Goal: Information Seeking & Learning: Check status

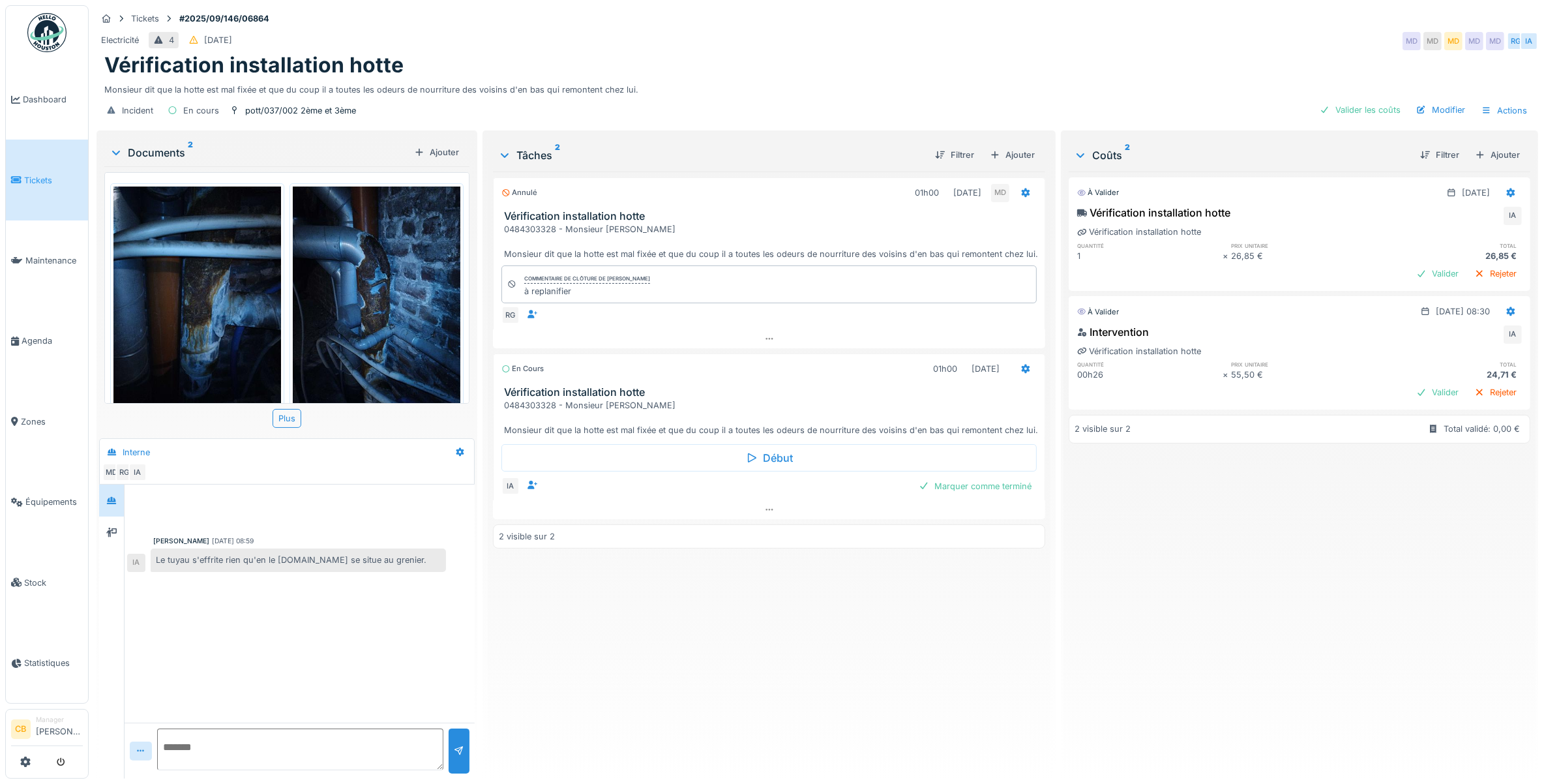
click at [229, 320] on img at bounding box center [197, 298] width 168 height 223
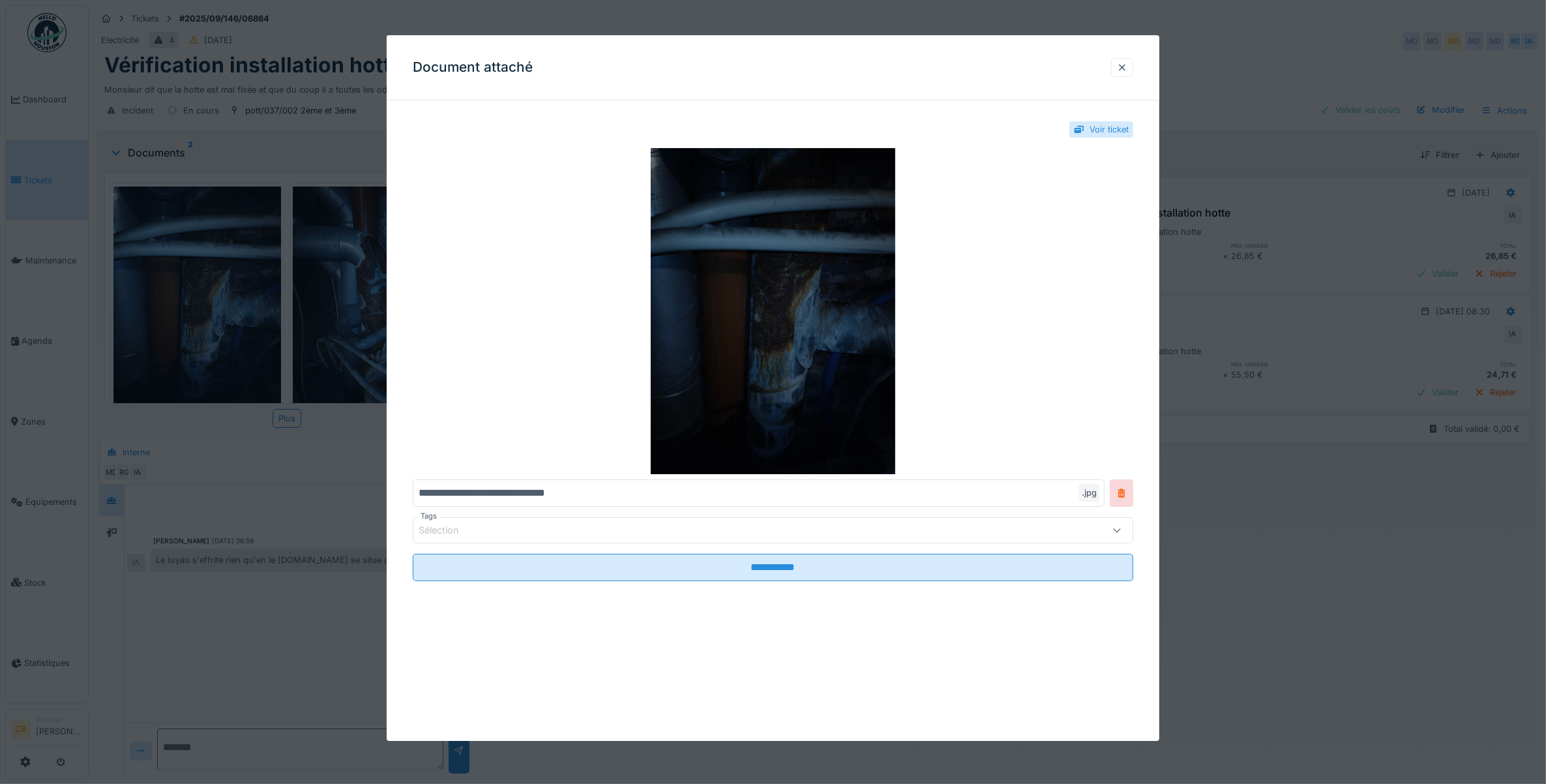
click at [737, 340] on img at bounding box center [773, 311] width 721 height 326
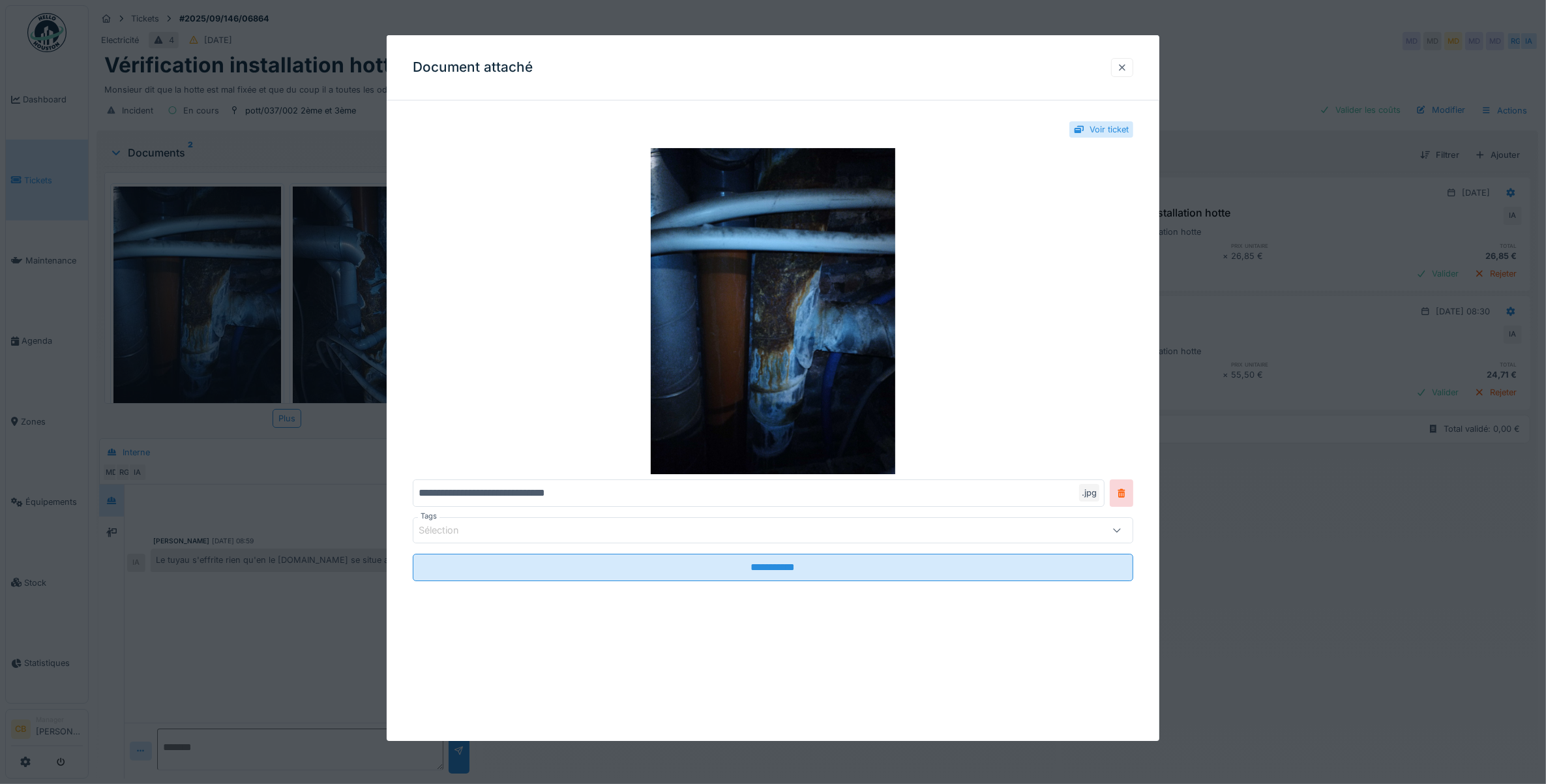
click at [1122, 64] on div at bounding box center [1122, 67] width 22 height 19
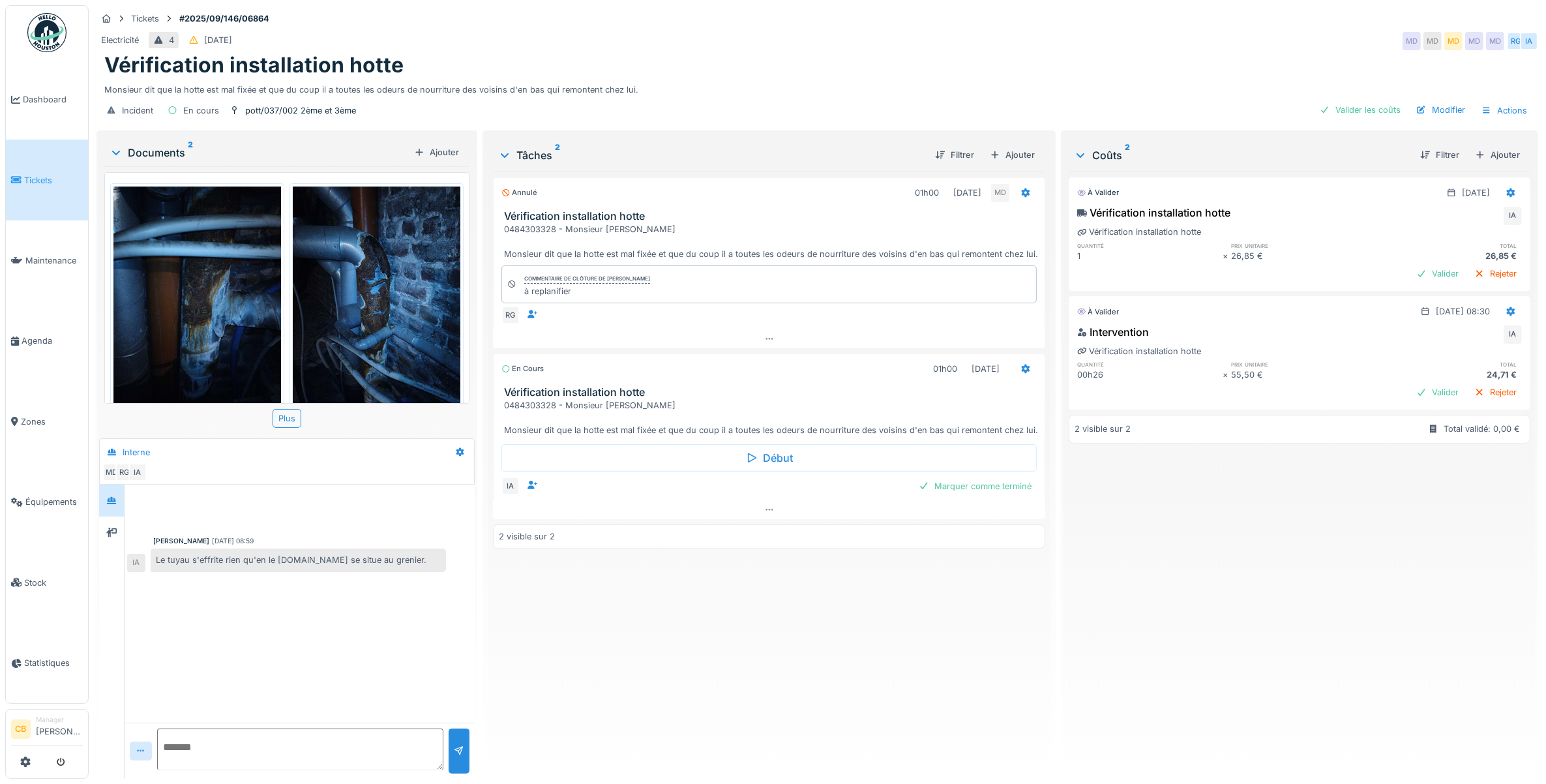
click at [359, 306] on img at bounding box center [376, 298] width 168 height 223
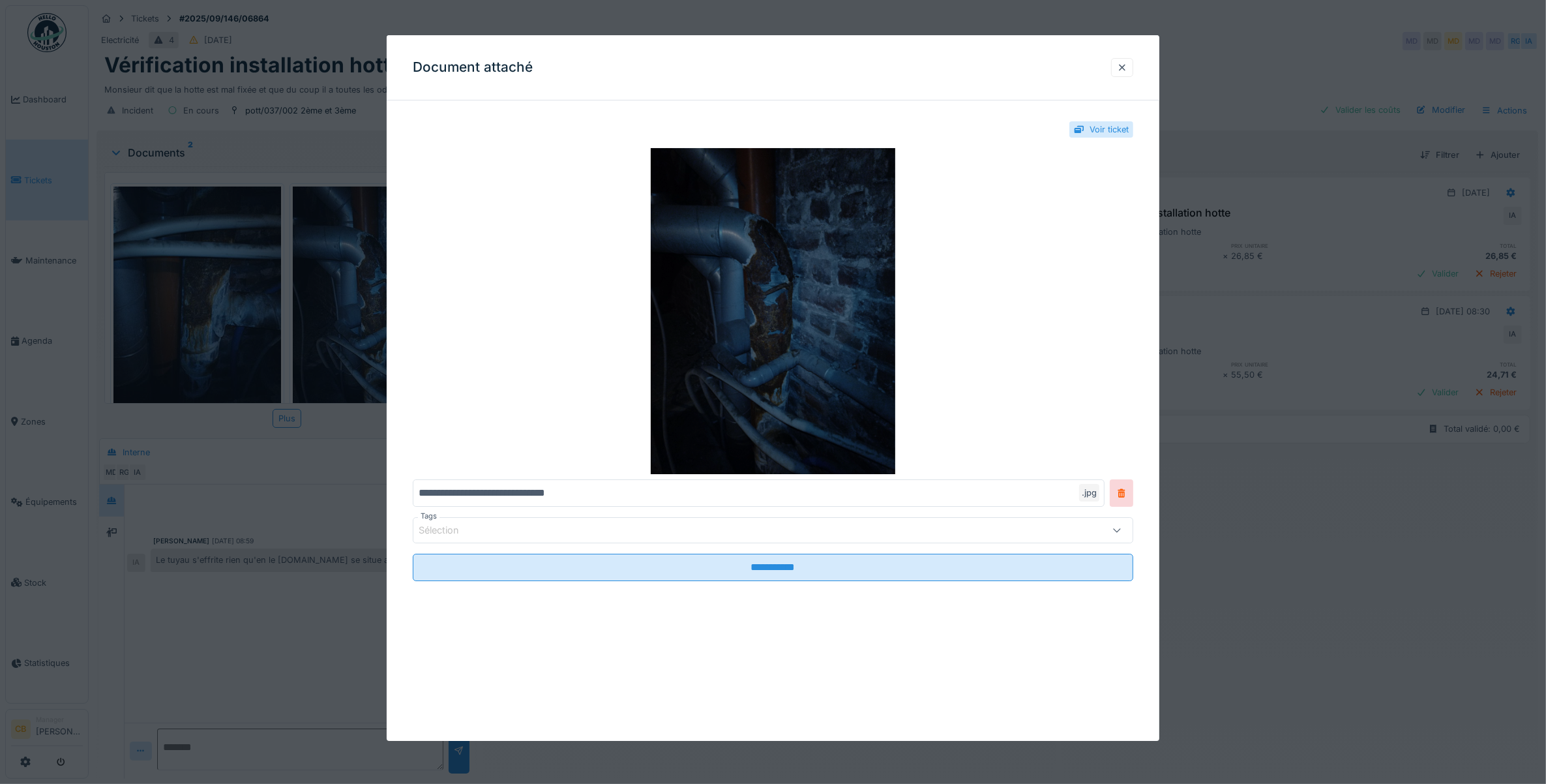
click at [689, 349] on img at bounding box center [773, 311] width 721 height 326
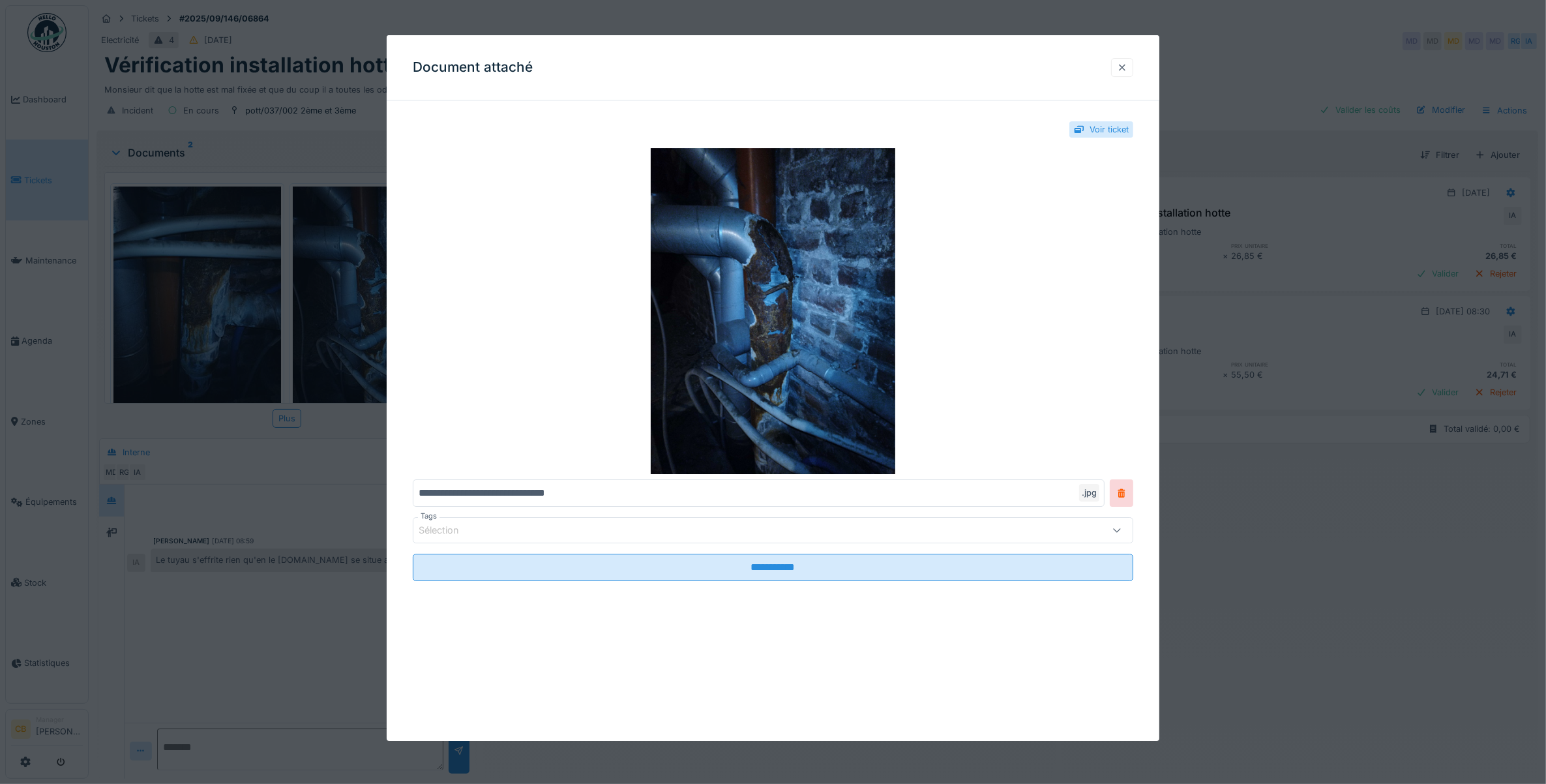
click at [1128, 66] on div at bounding box center [1122, 67] width 10 height 12
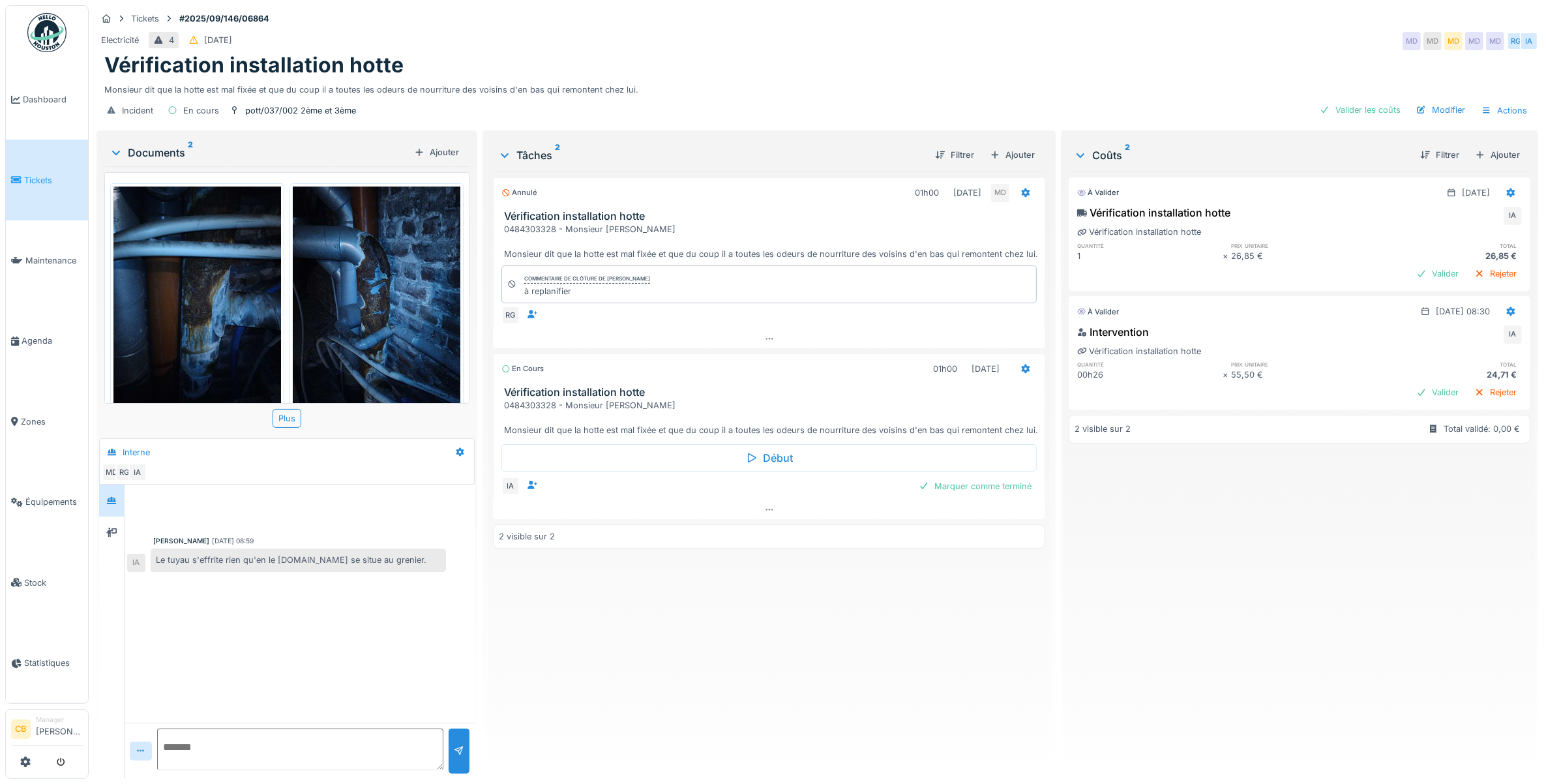
click at [251, 320] on img at bounding box center [197, 298] width 168 height 223
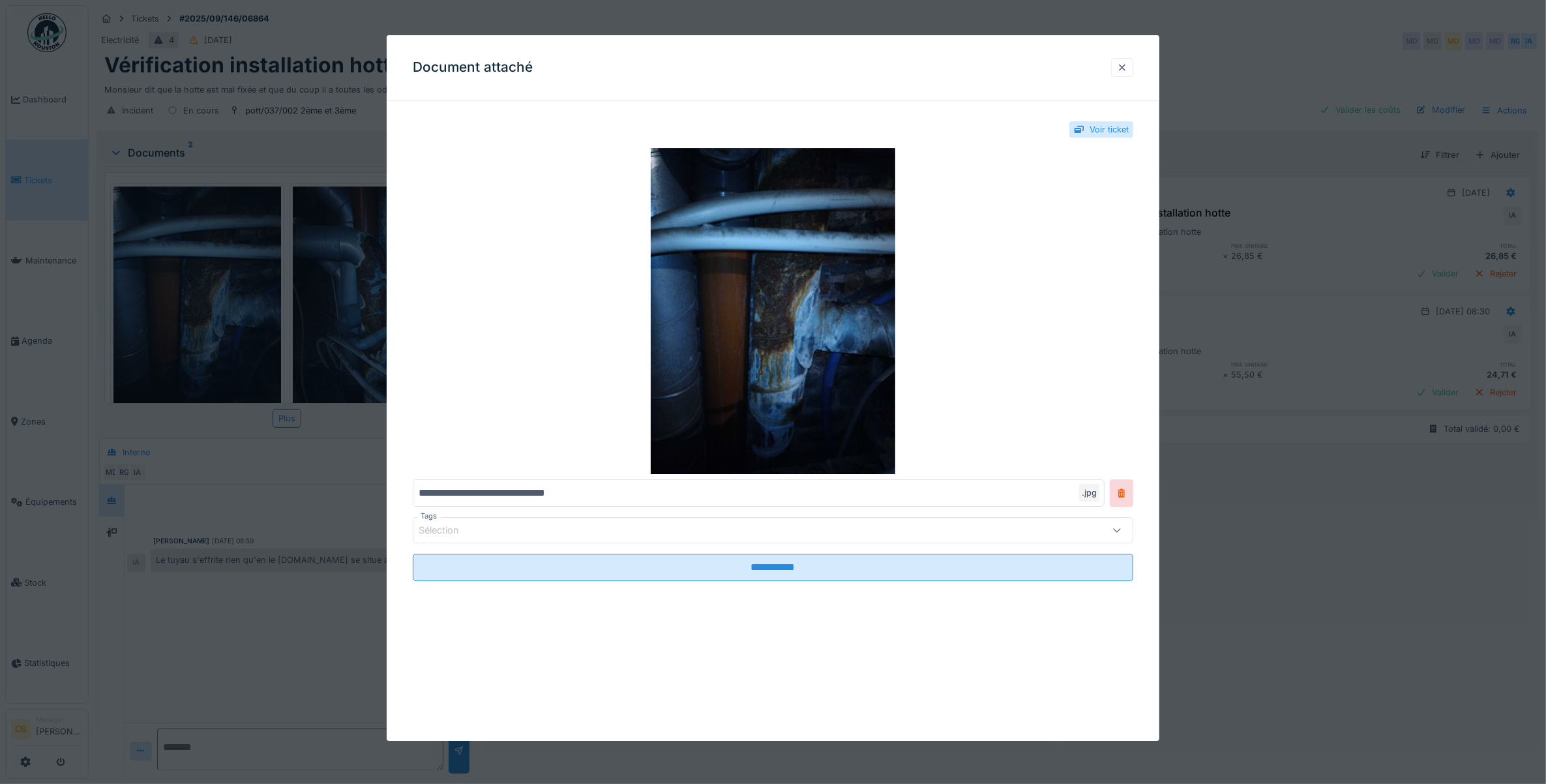
click at [251, 320] on div at bounding box center [773, 392] width 1546 height 784
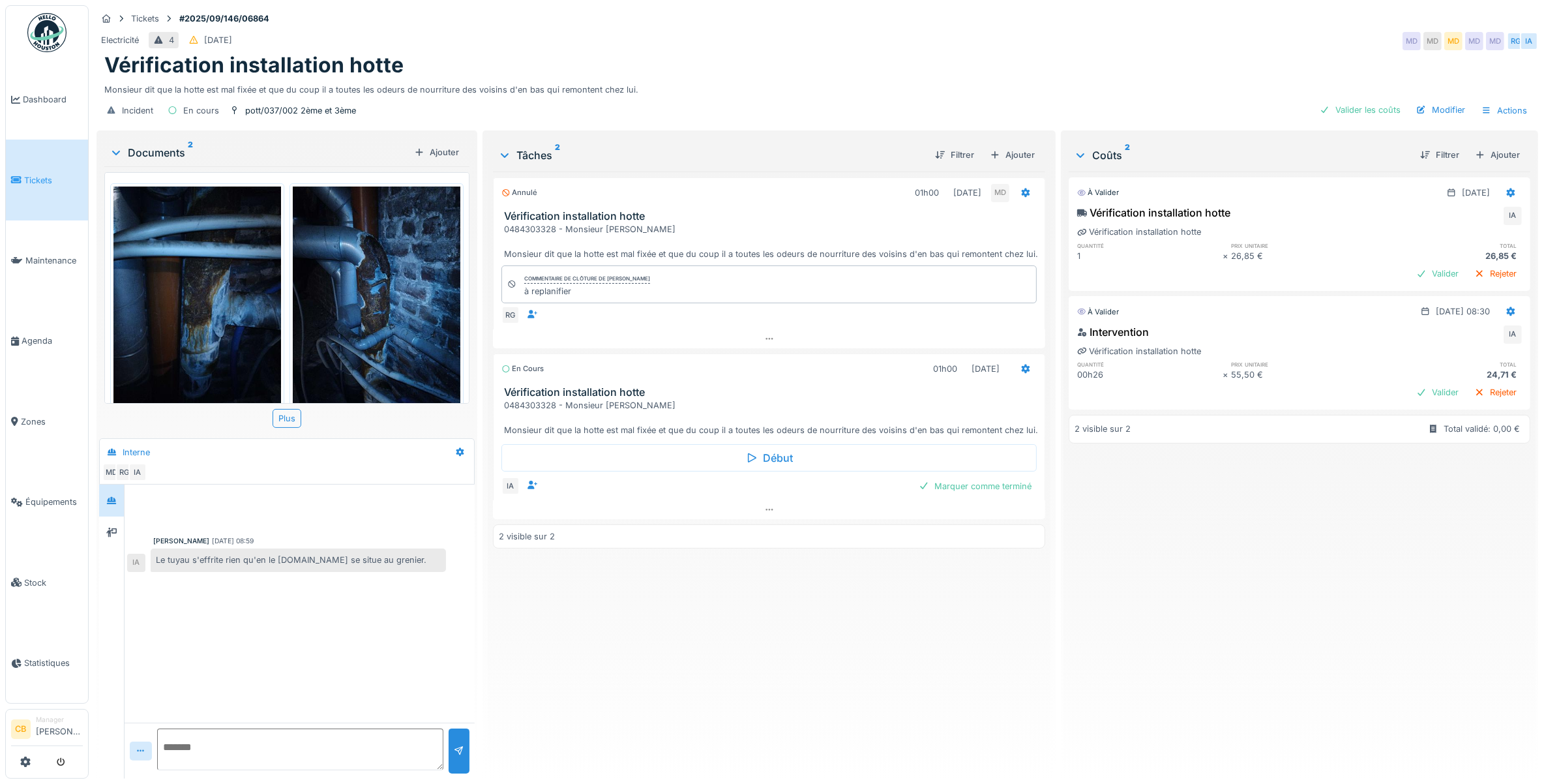
click at [313, 328] on img at bounding box center [376, 298] width 168 height 223
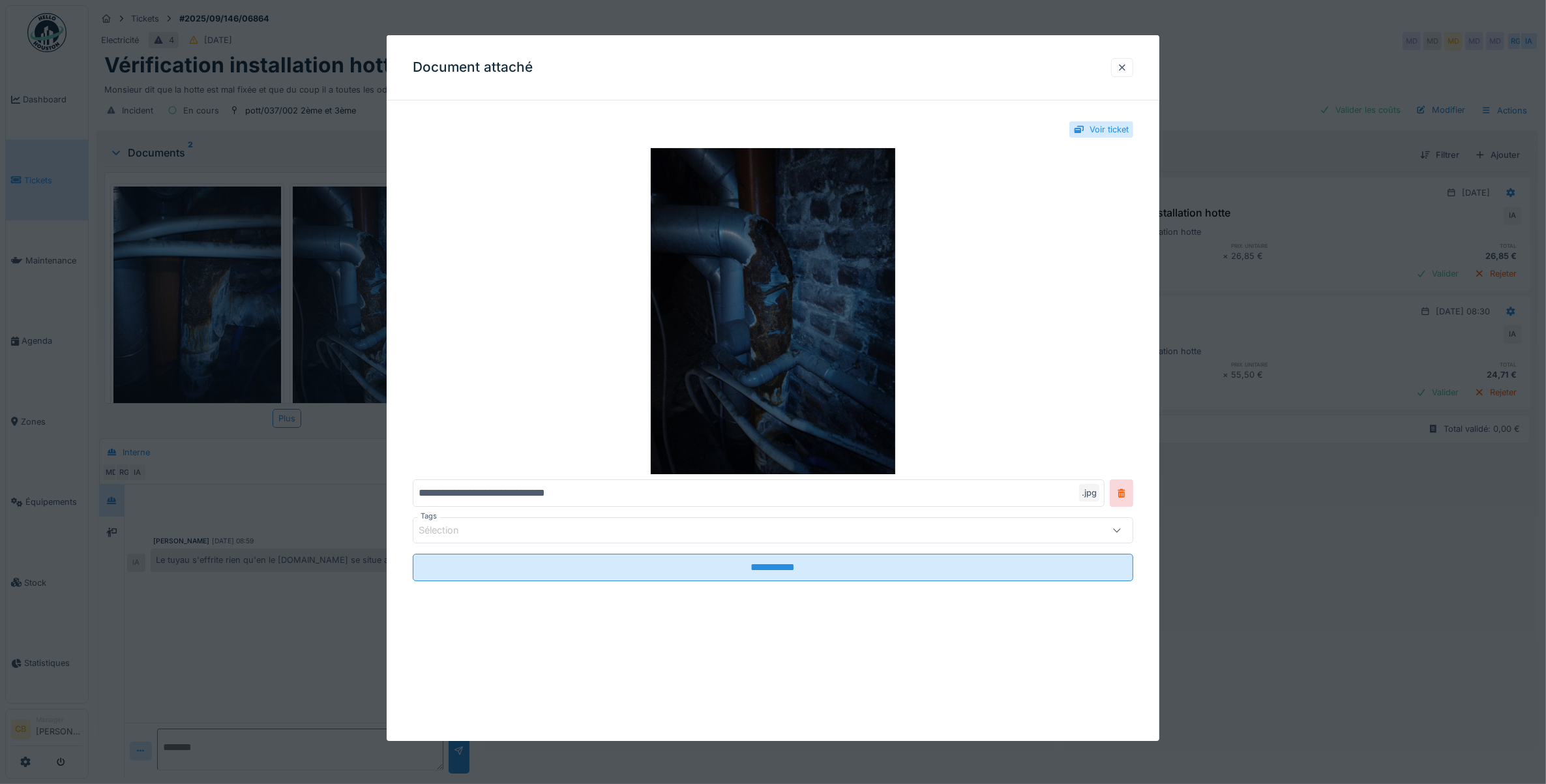
click at [698, 342] on img at bounding box center [773, 311] width 721 height 326
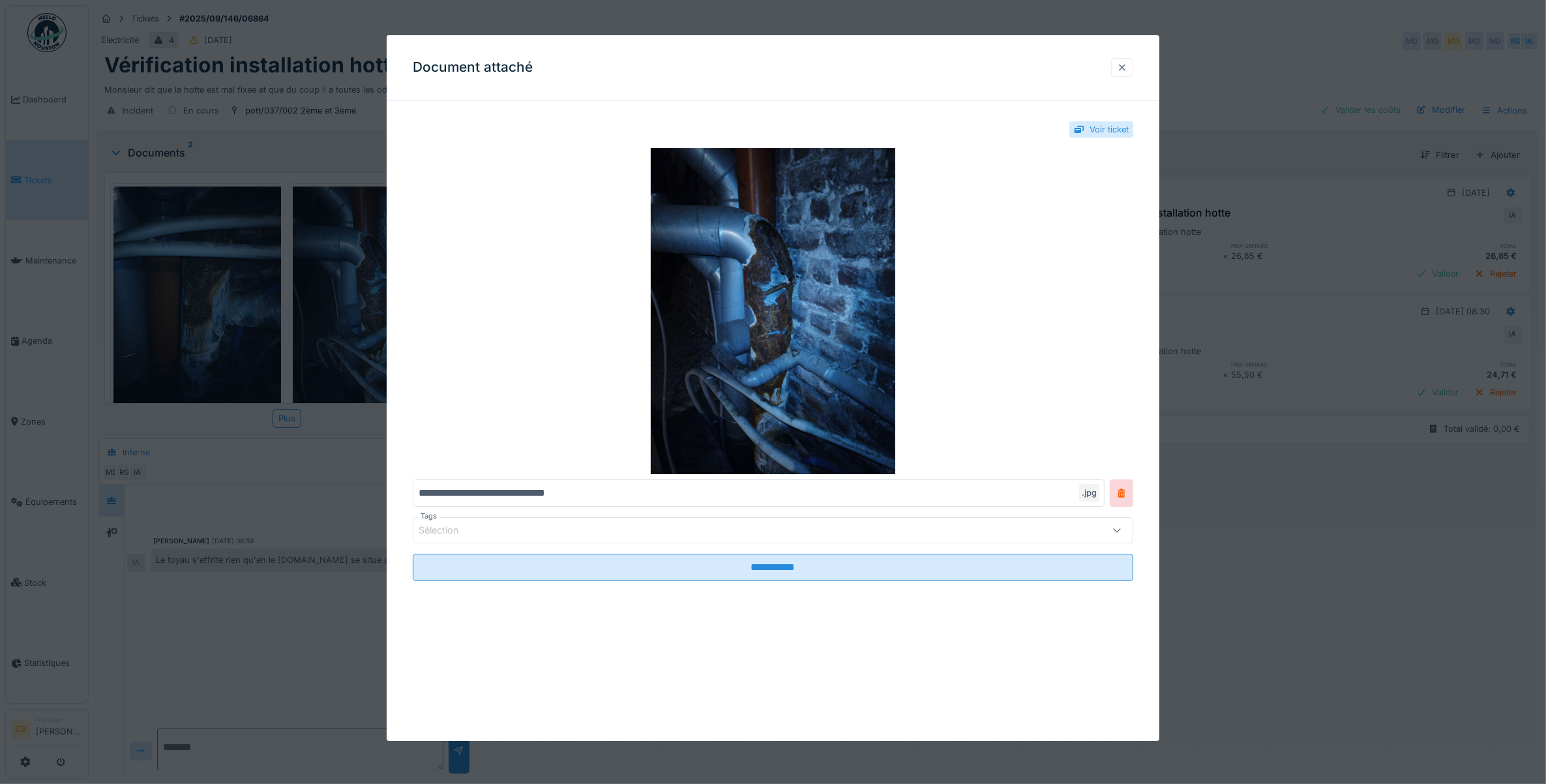
click at [1128, 67] on div at bounding box center [1122, 67] width 10 height 12
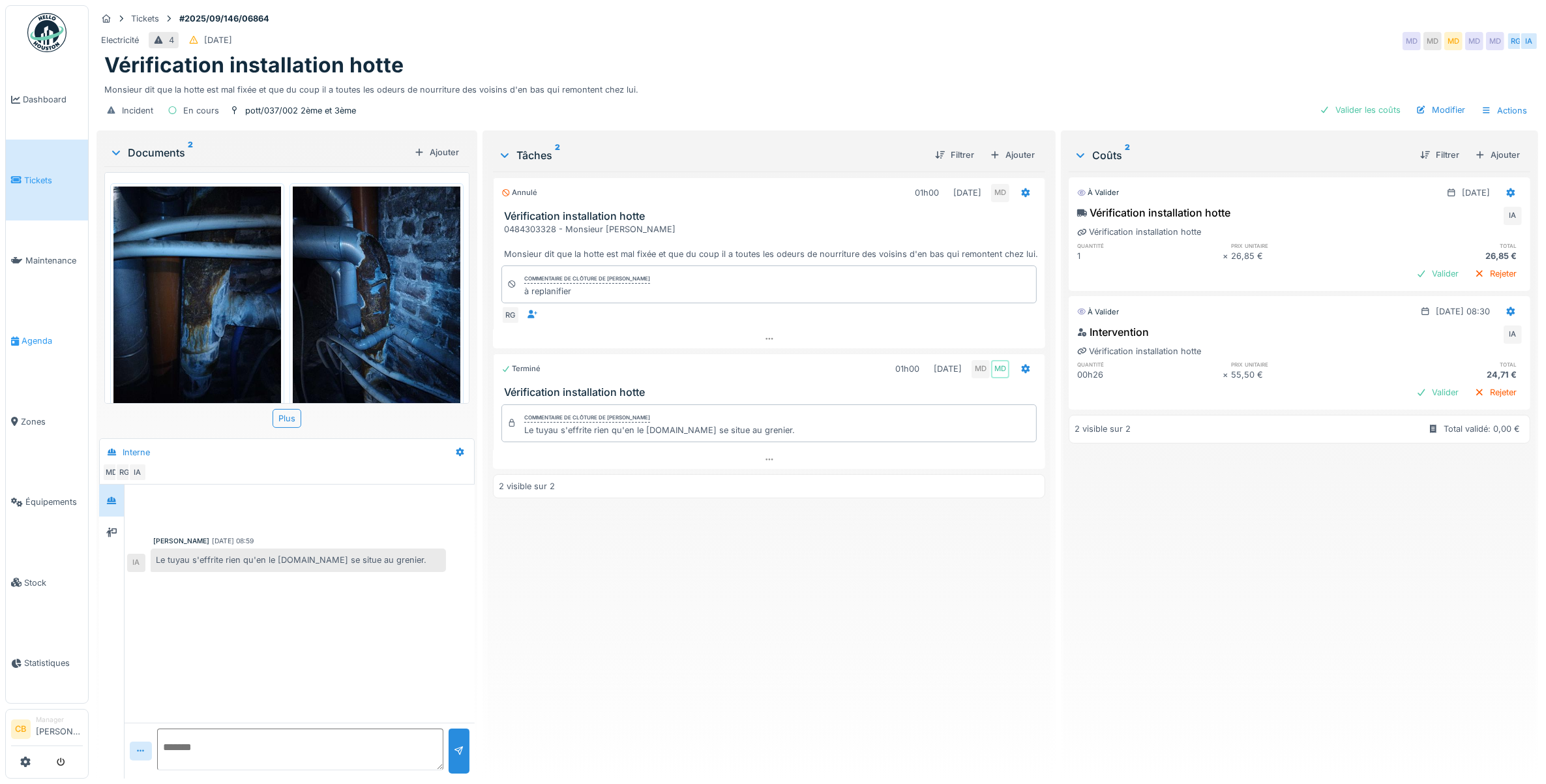
click at [45, 336] on span "Agenda" at bounding box center [52, 341] width 61 height 12
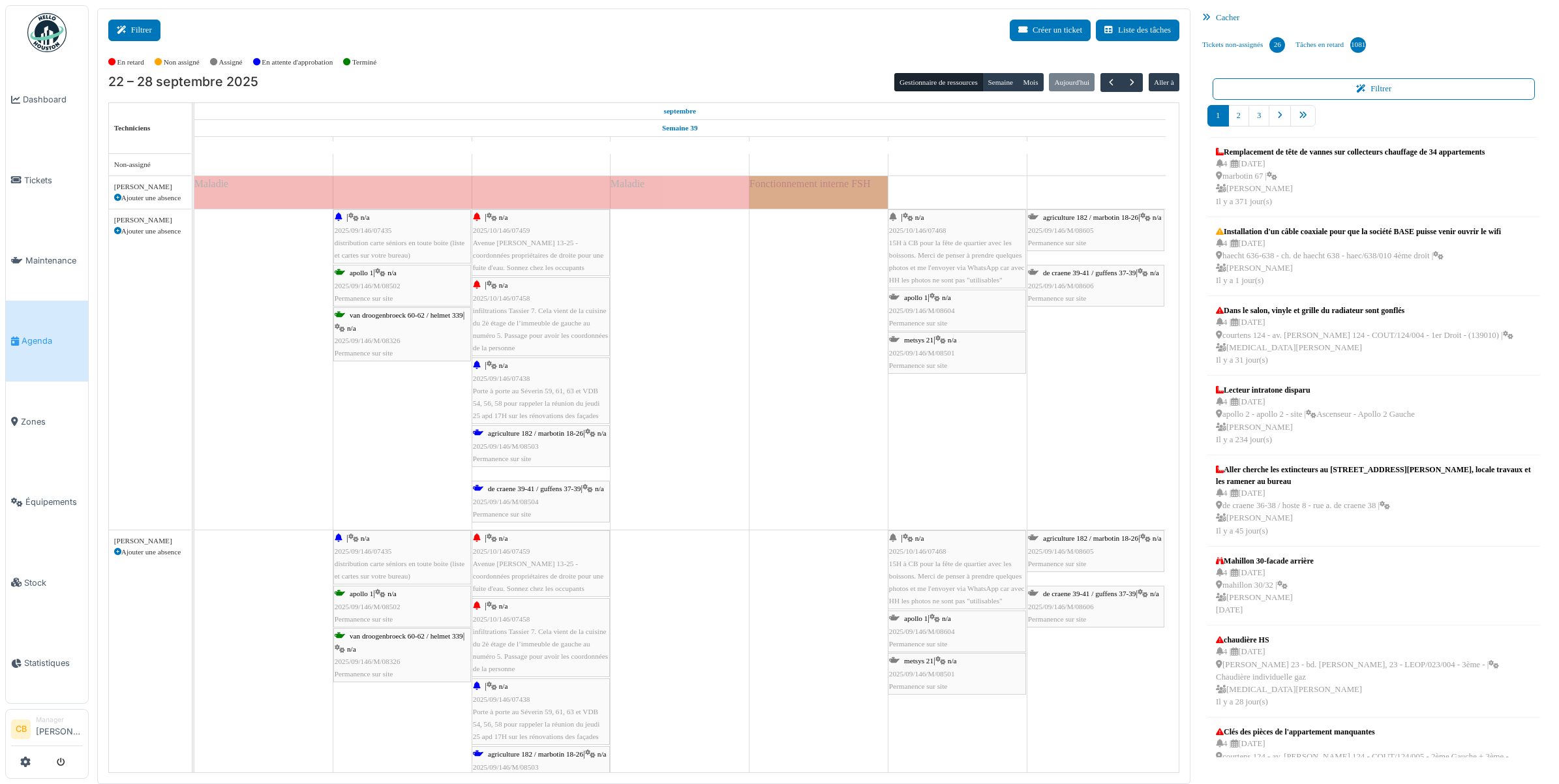
click at [136, 31] on button "Filtrer" at bounding box center [134, 31] width 52 height 22
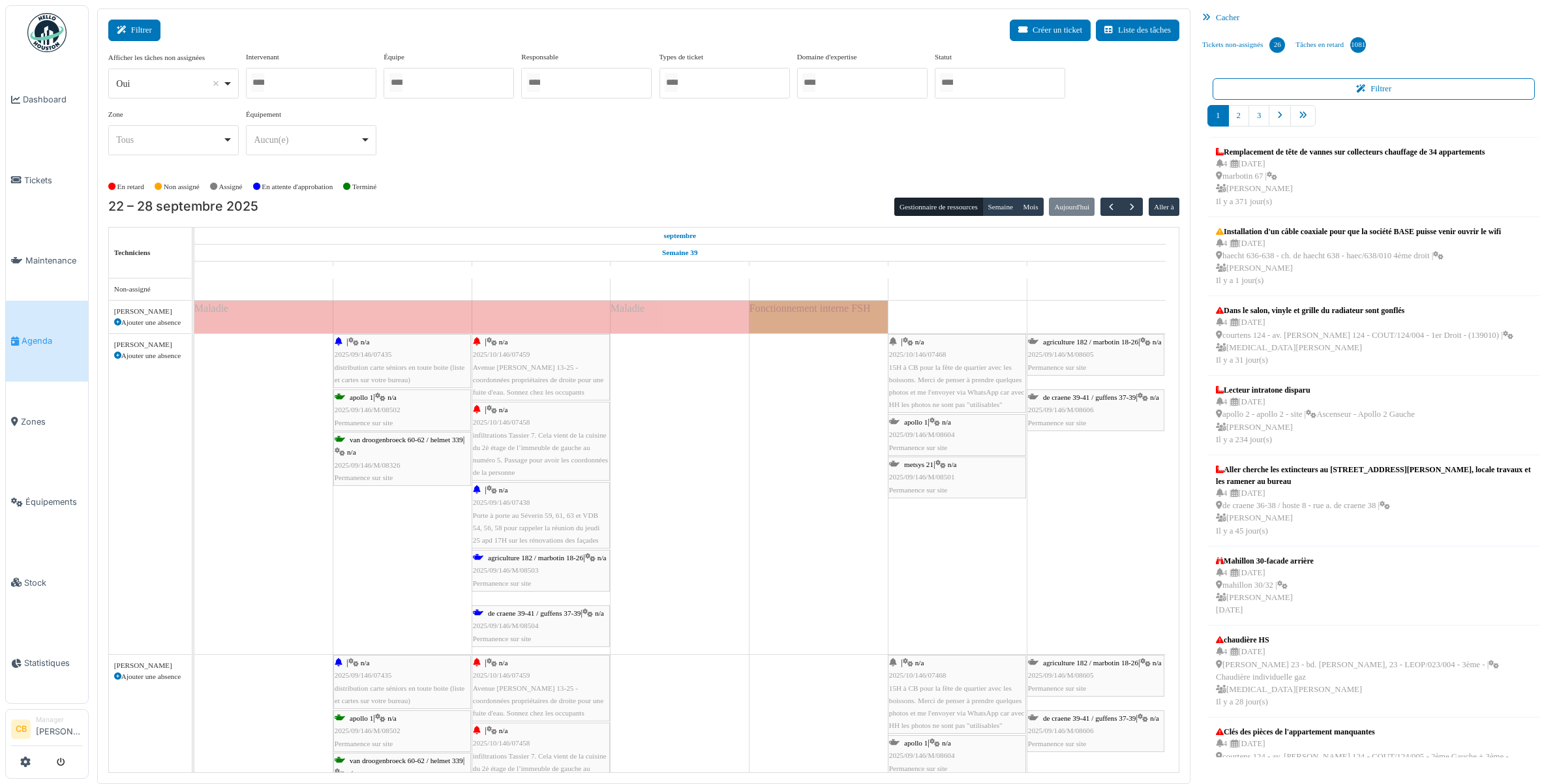
click at [135, 31] on button "Filtrer" at bounding box center [134, 31] width 52 height 22
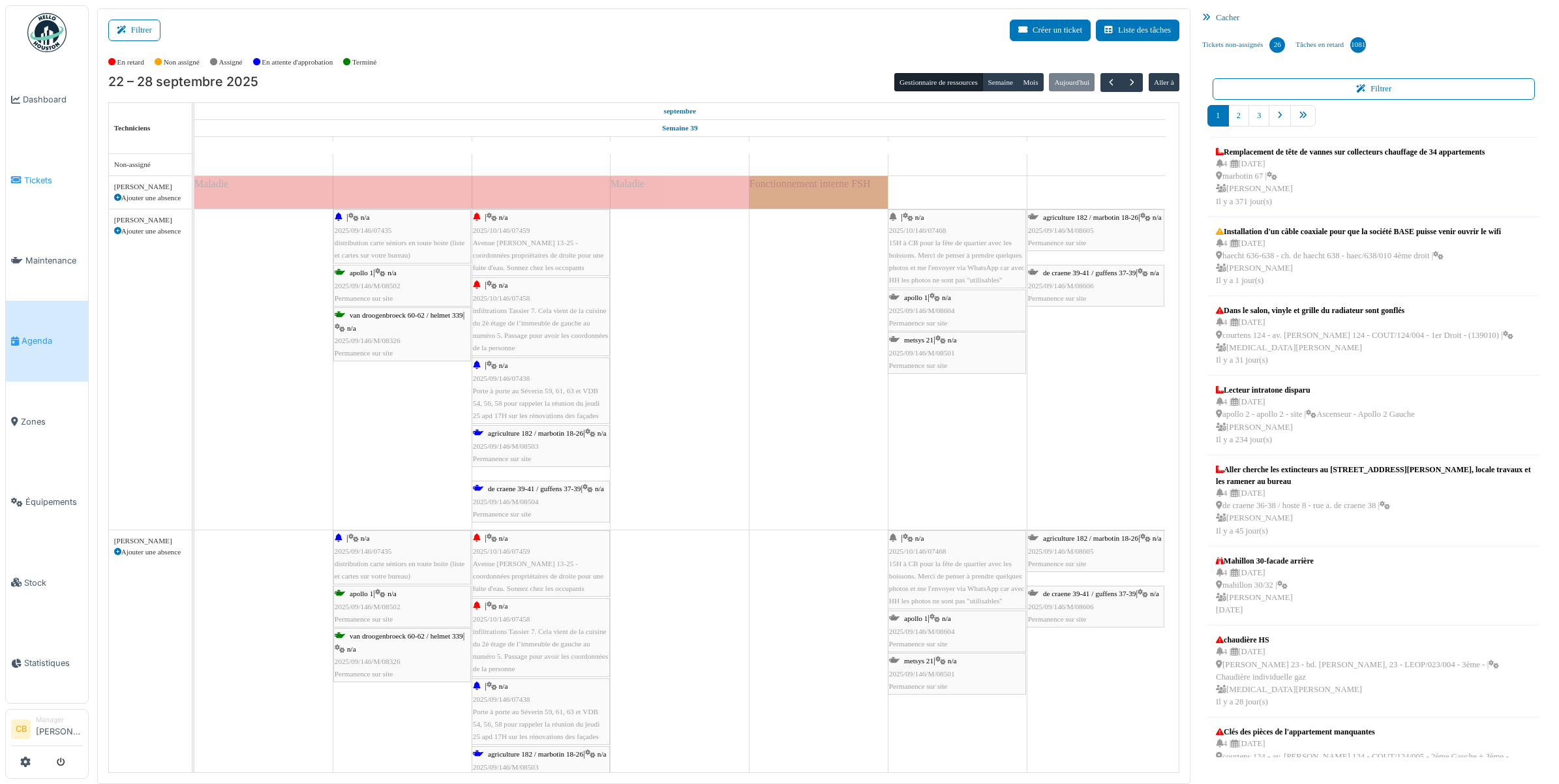
click at [50, 179] on span "Tickets" at bounding box center [54, 180] width 58 height 12
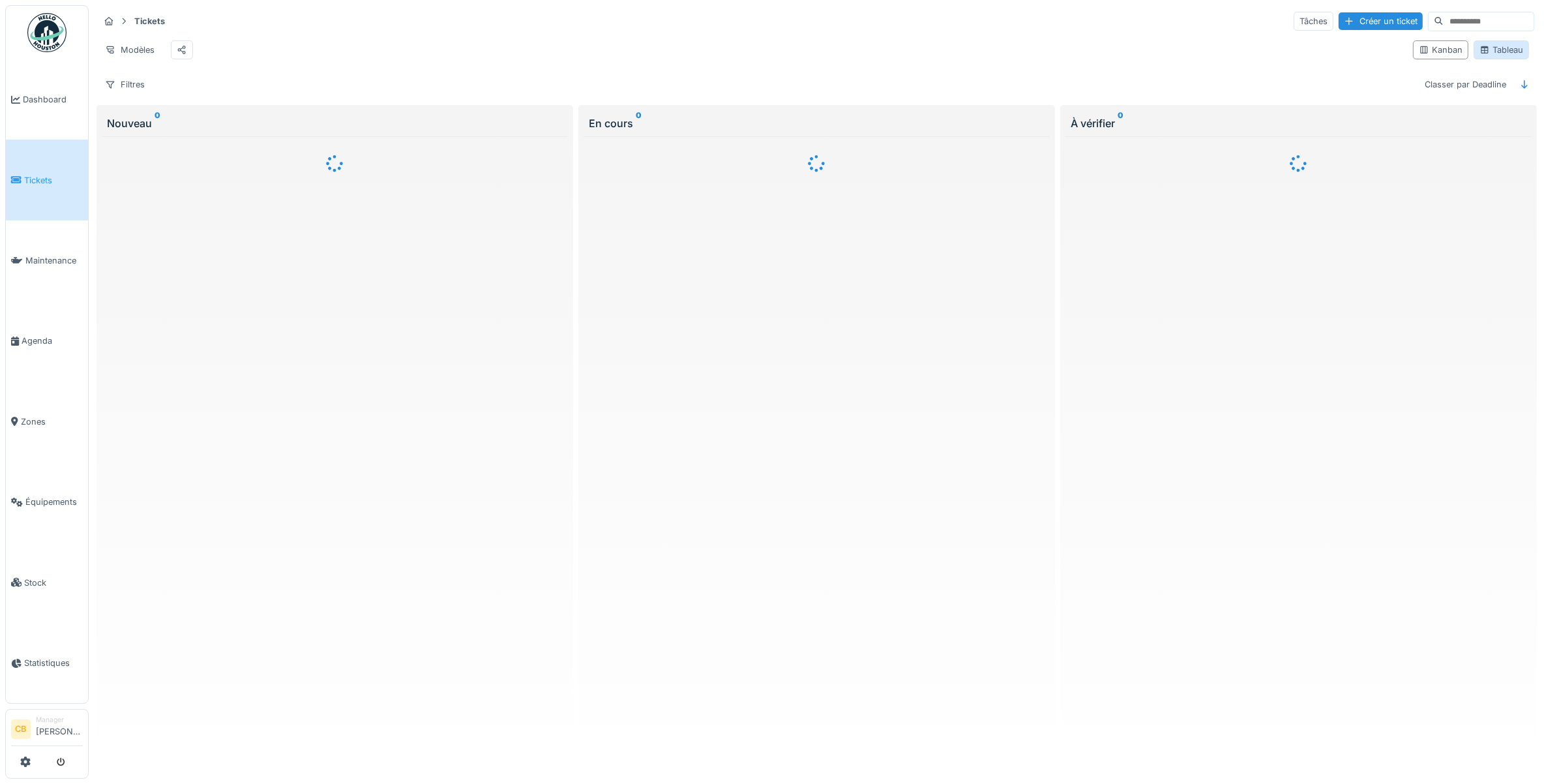
click at [1489, 56] on div "Tableau" at bounding box center [1501, 50] width 43 height 12
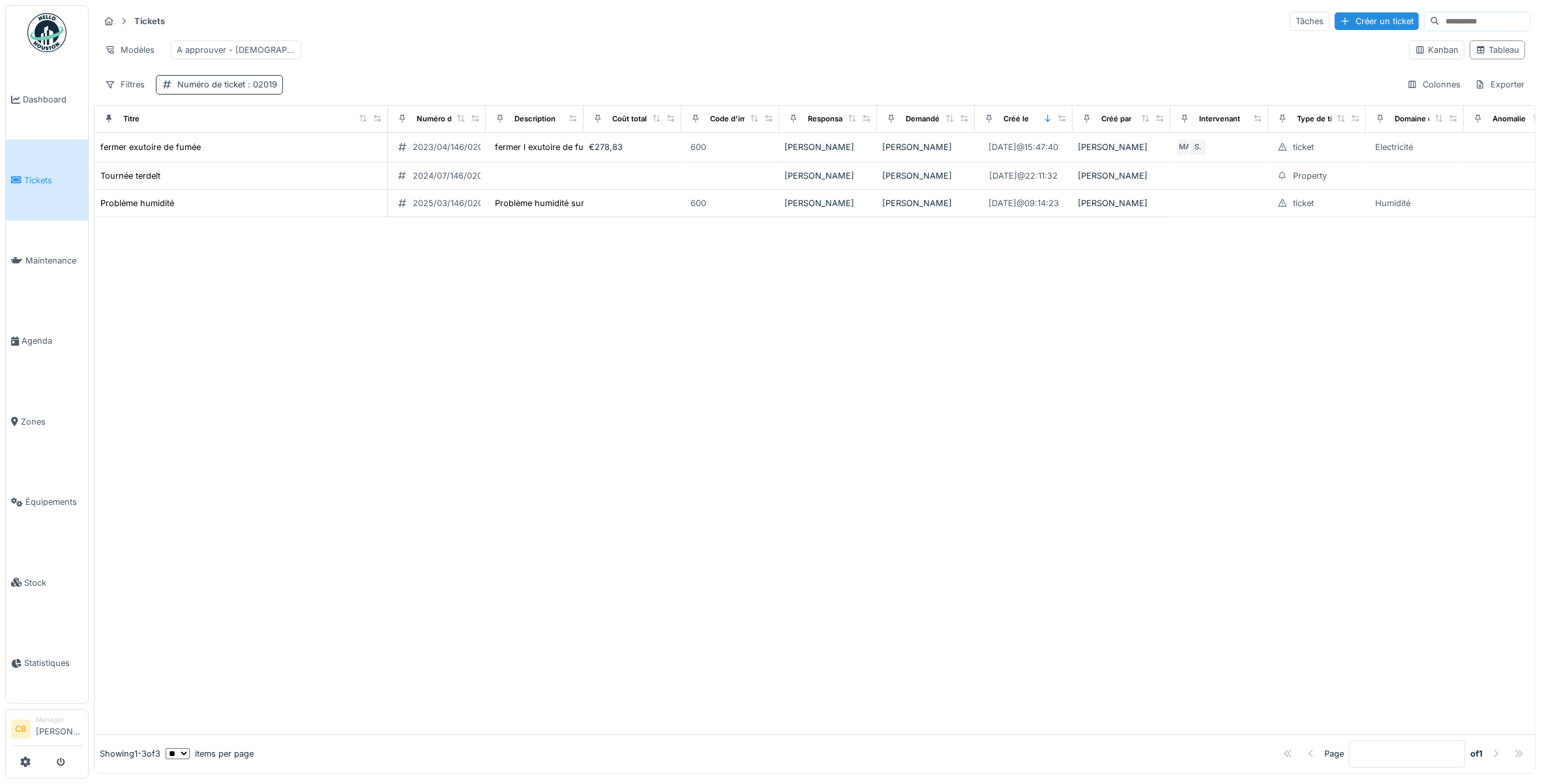
click at [268, 90] on span ": 02019" at bounding box center [261, 84] width 32 height 10
click at [243, 164] on ticket_YwODg "*****" at bounding box center [252, 160] width 181 height 27
type ticket_YwODg "*"
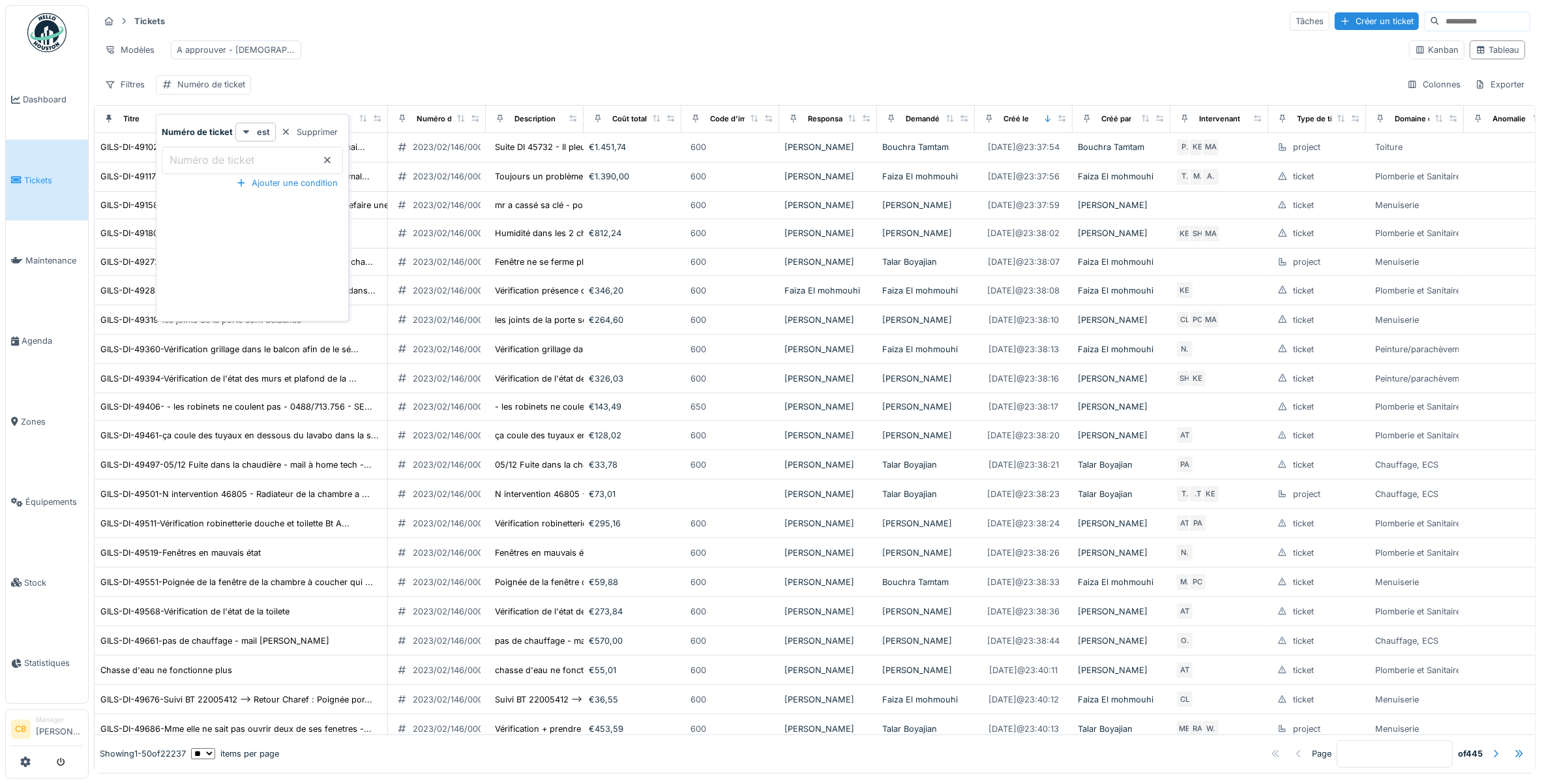
click at [187, 157] on label "Numéro de ticket" at bounding box center [212, 160] width 90 height 16
click at [187, 157] on ticket_YwODg "Numéro de ticket" at bounding box center [252, 160] width 181 height 27
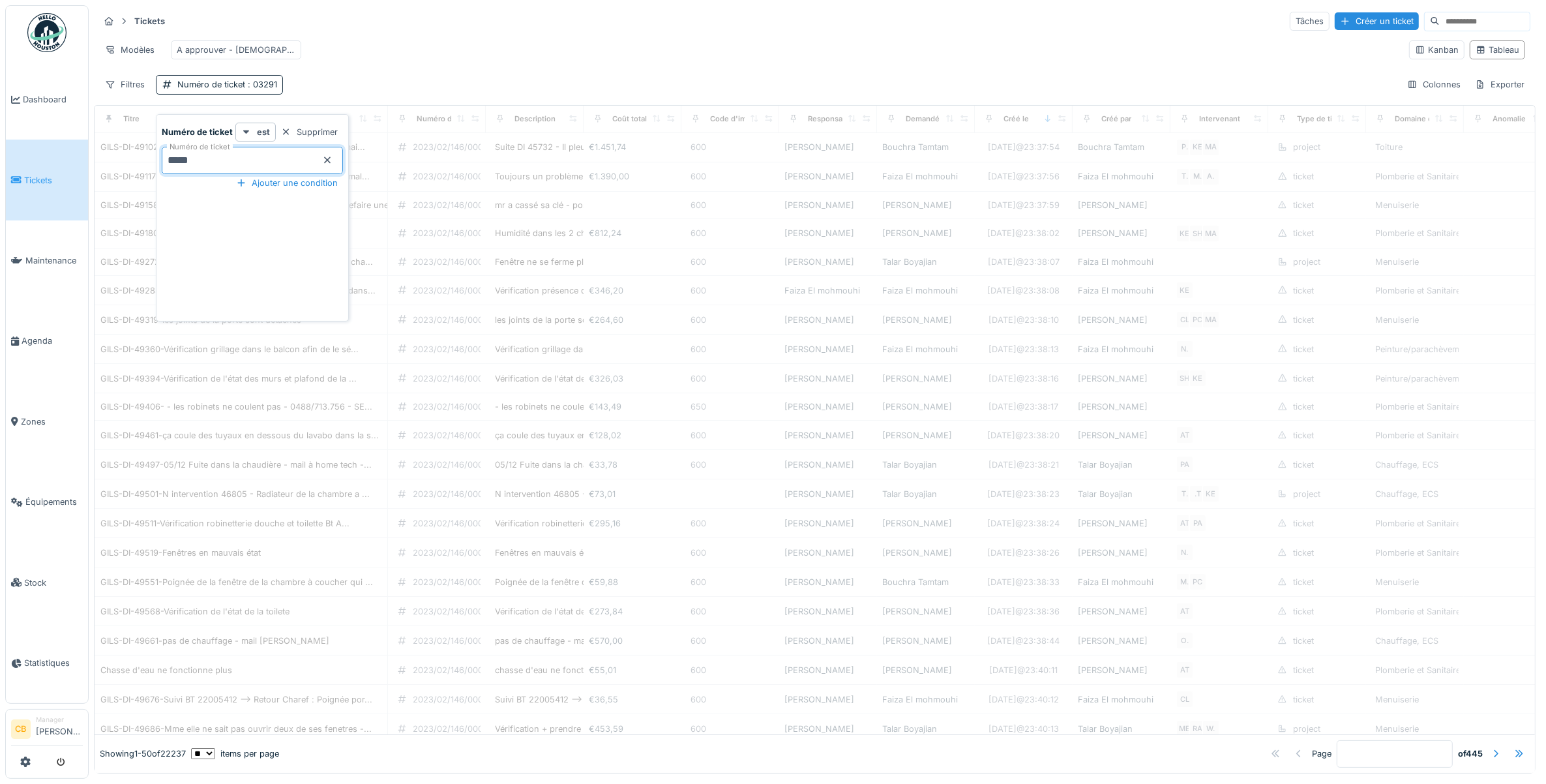
type ticket_YwODg "*****"
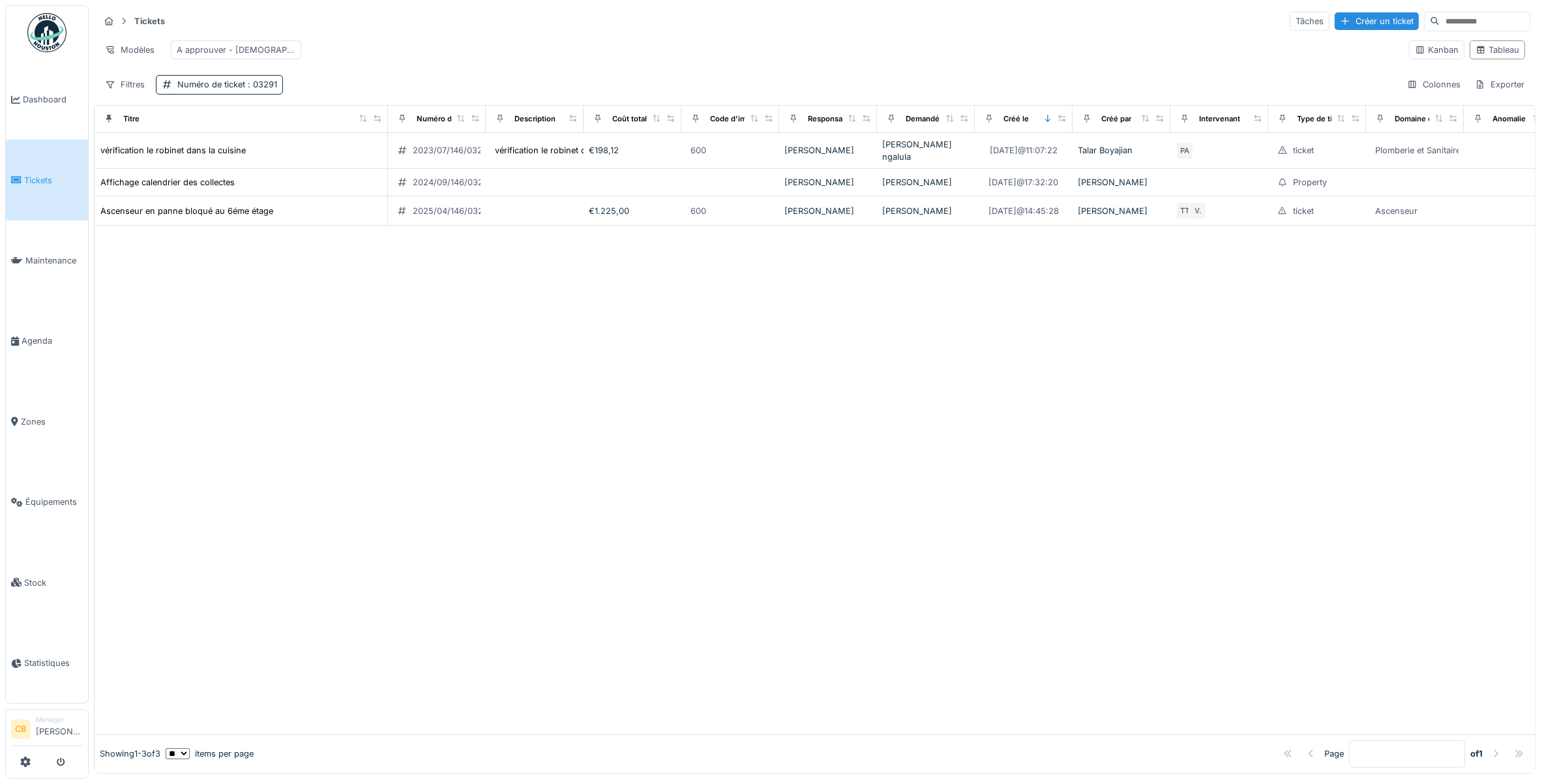
click at [336, 450] on div at bounding box center [815, 479] width 1441 height 508
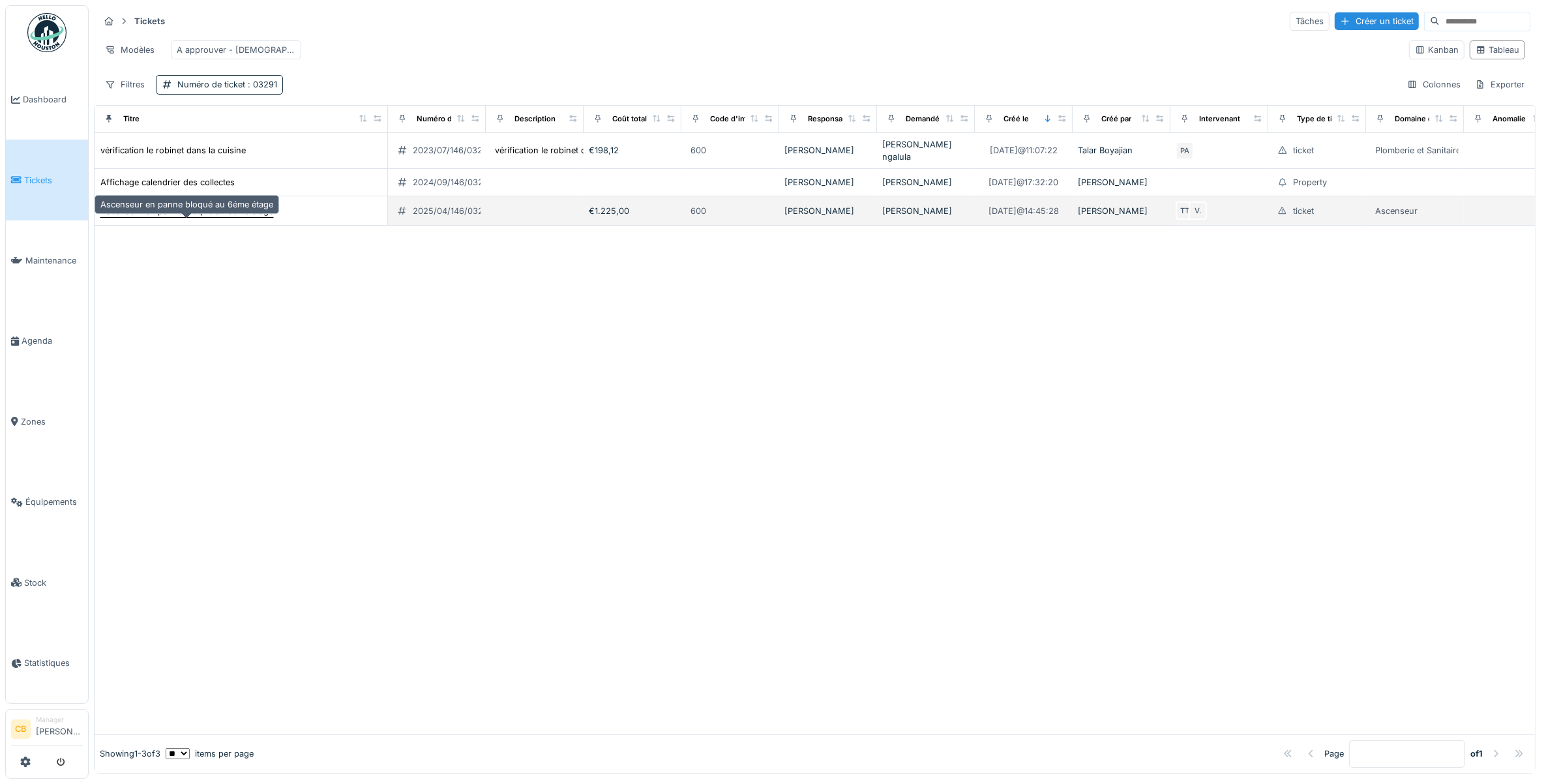
click at [226, 217] on div "Ascenseur en panne bloqué au 6éme étage" at bounding box center [187, 211] width 173 height 12
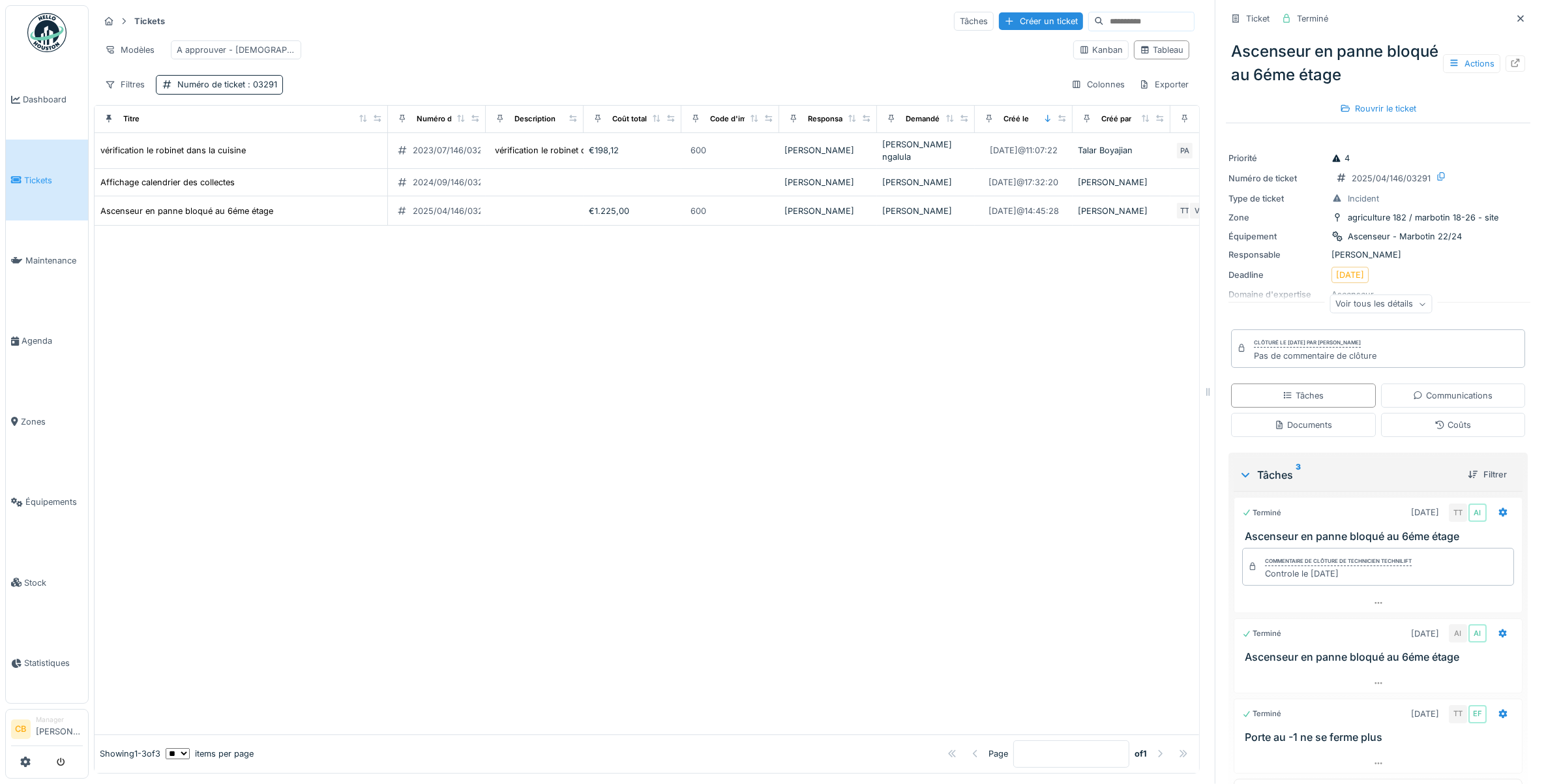
click at [1495, 53] on div "Ascenseur en panne bloqué au 6éme étage Actions" at bounding box center [1378, 63] width 305 height 58
click at [1511, 62] on icon at bounding box center [1515, 62] width 10 height 8
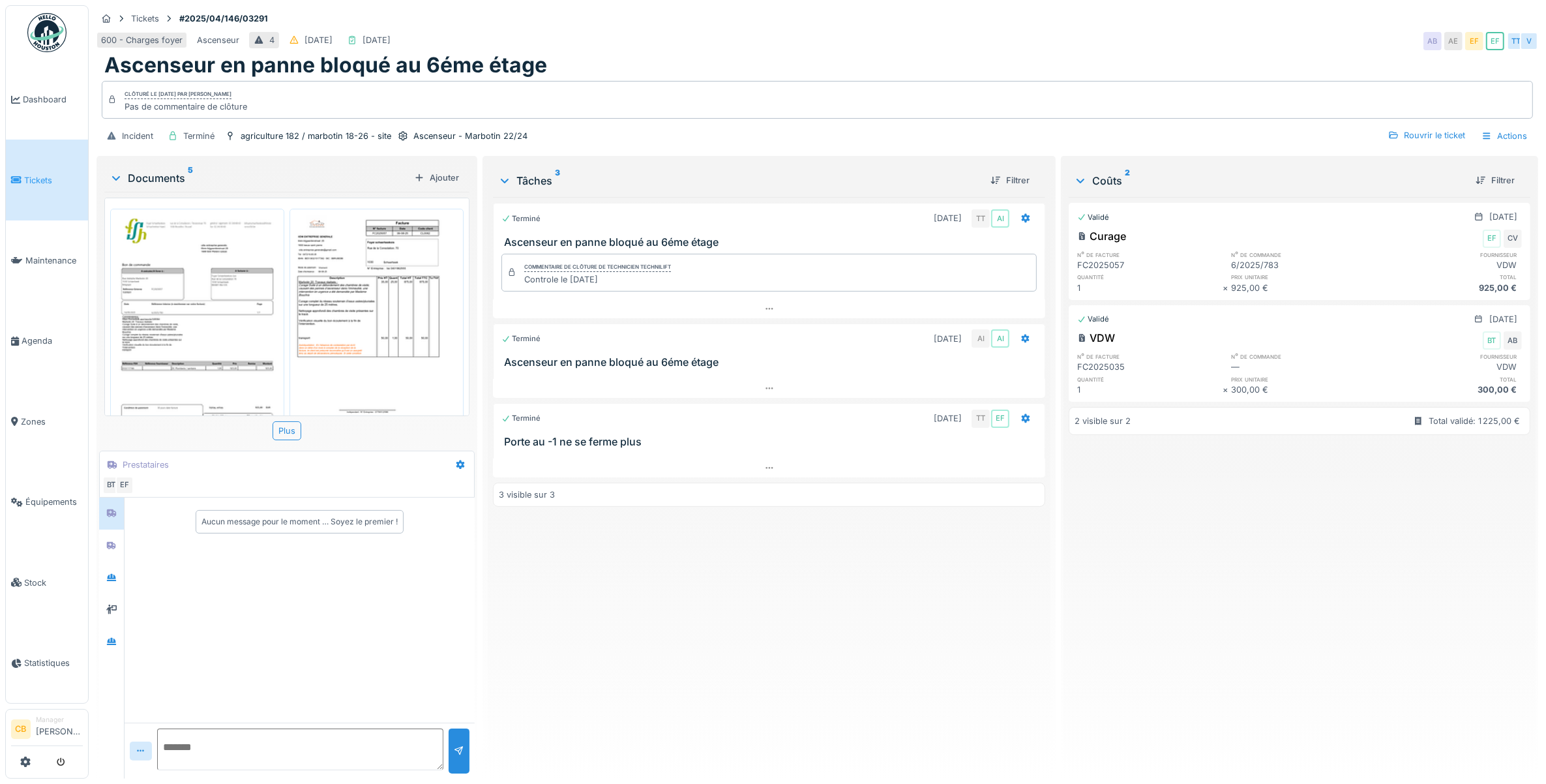
click at [118, 177] on icon at bounding box center [115, 178] width 10 height 13
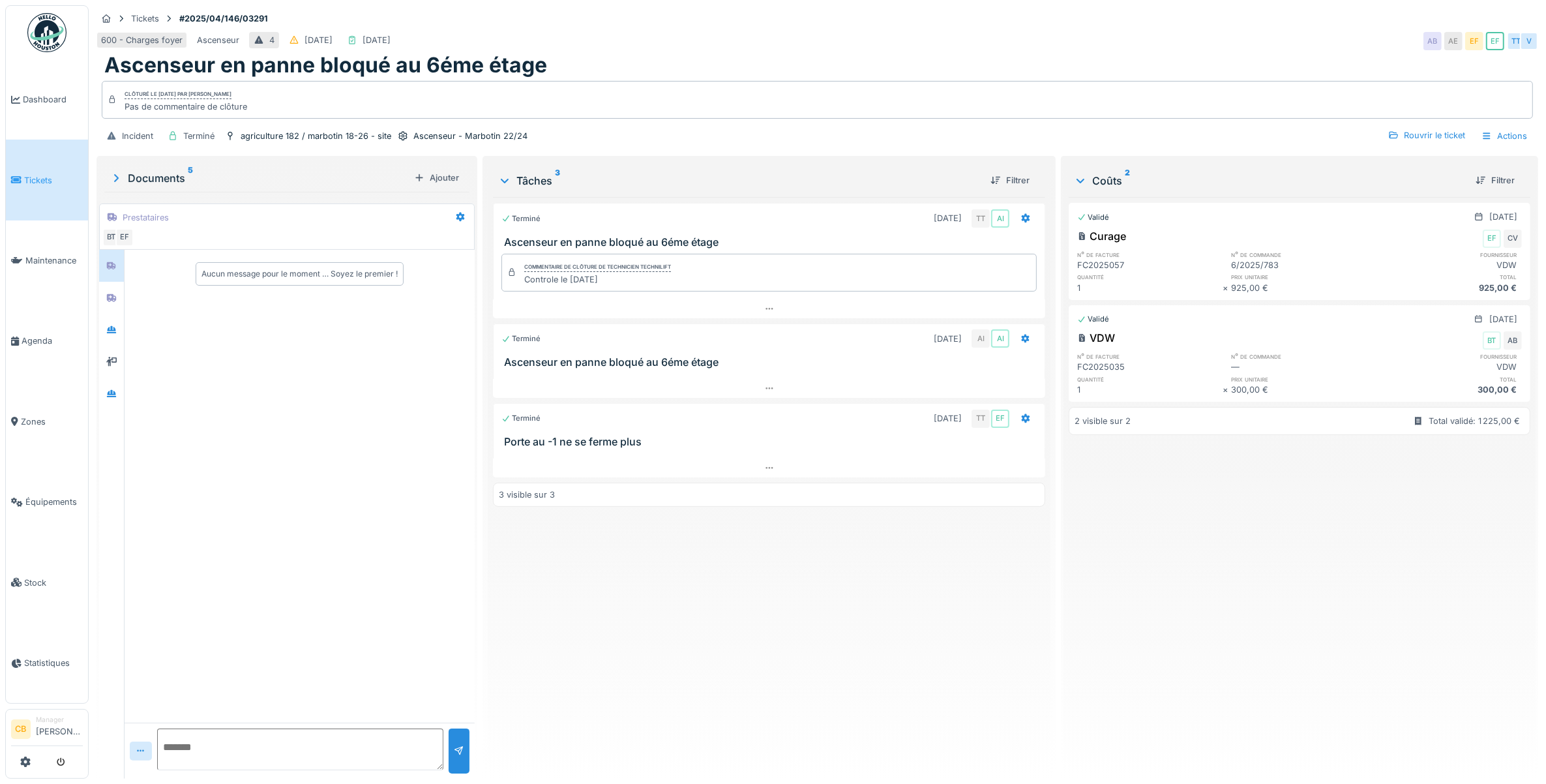
click at [118, 177] on icon at bounding box center [115, 178] width 13 height 10
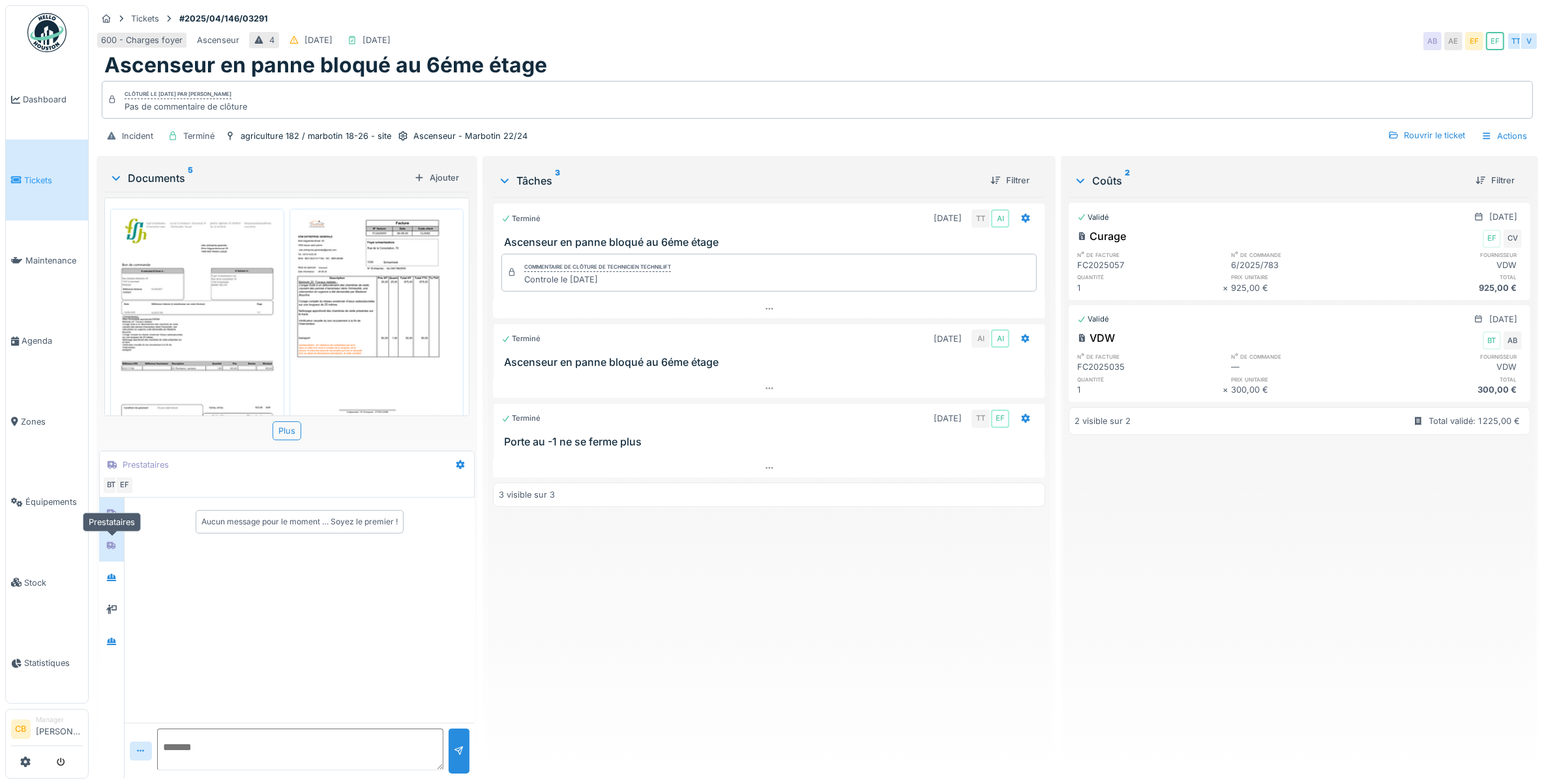
click at [114, 542] on icon at bounding box center [111, 545] width 10 height 8
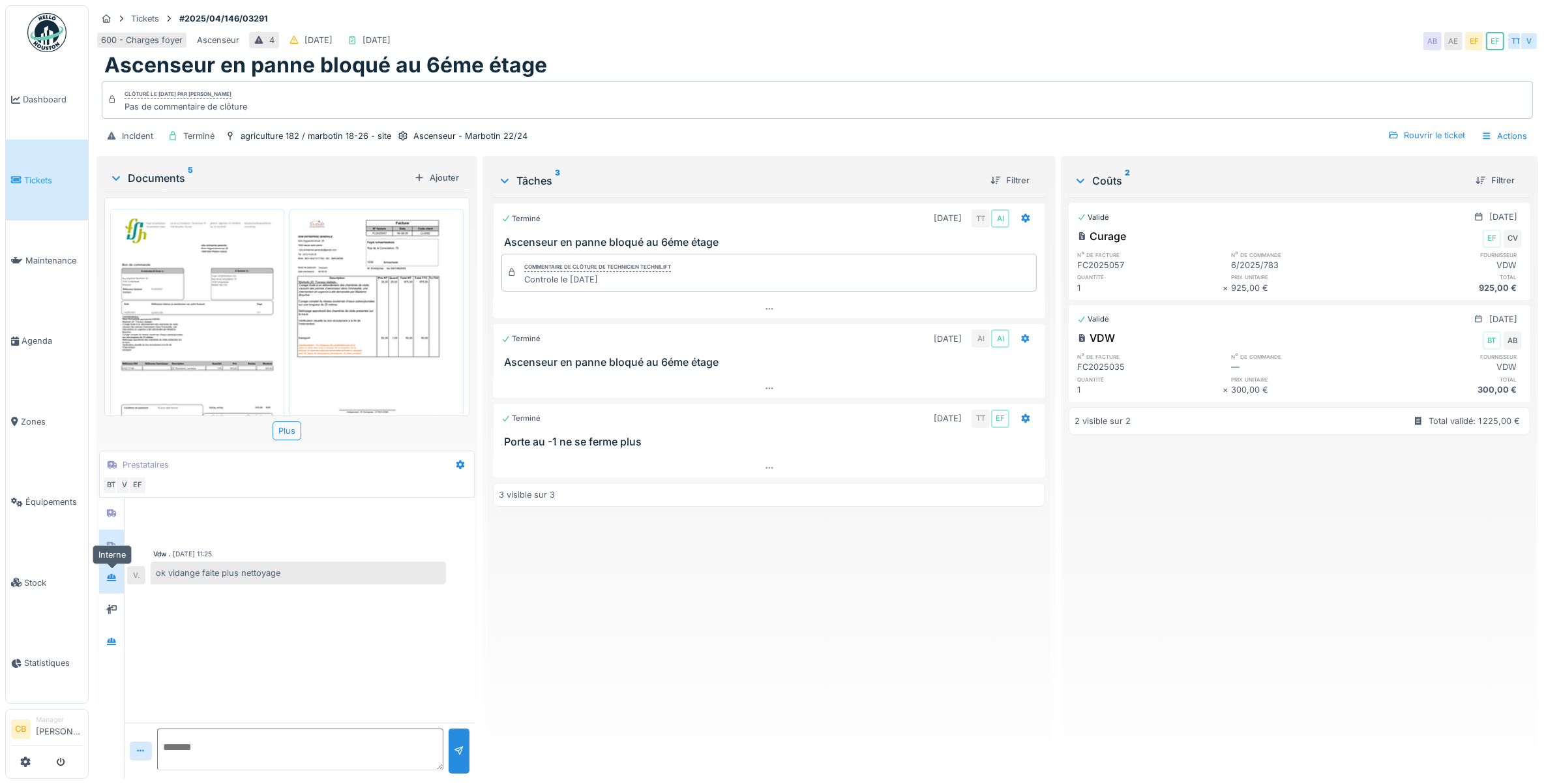
click at [115, 575] on icon at bounding box center [111, 577] width 10 height 8
click at [107, 607] on icon at bounding box center [111, 609] width 10 height 8
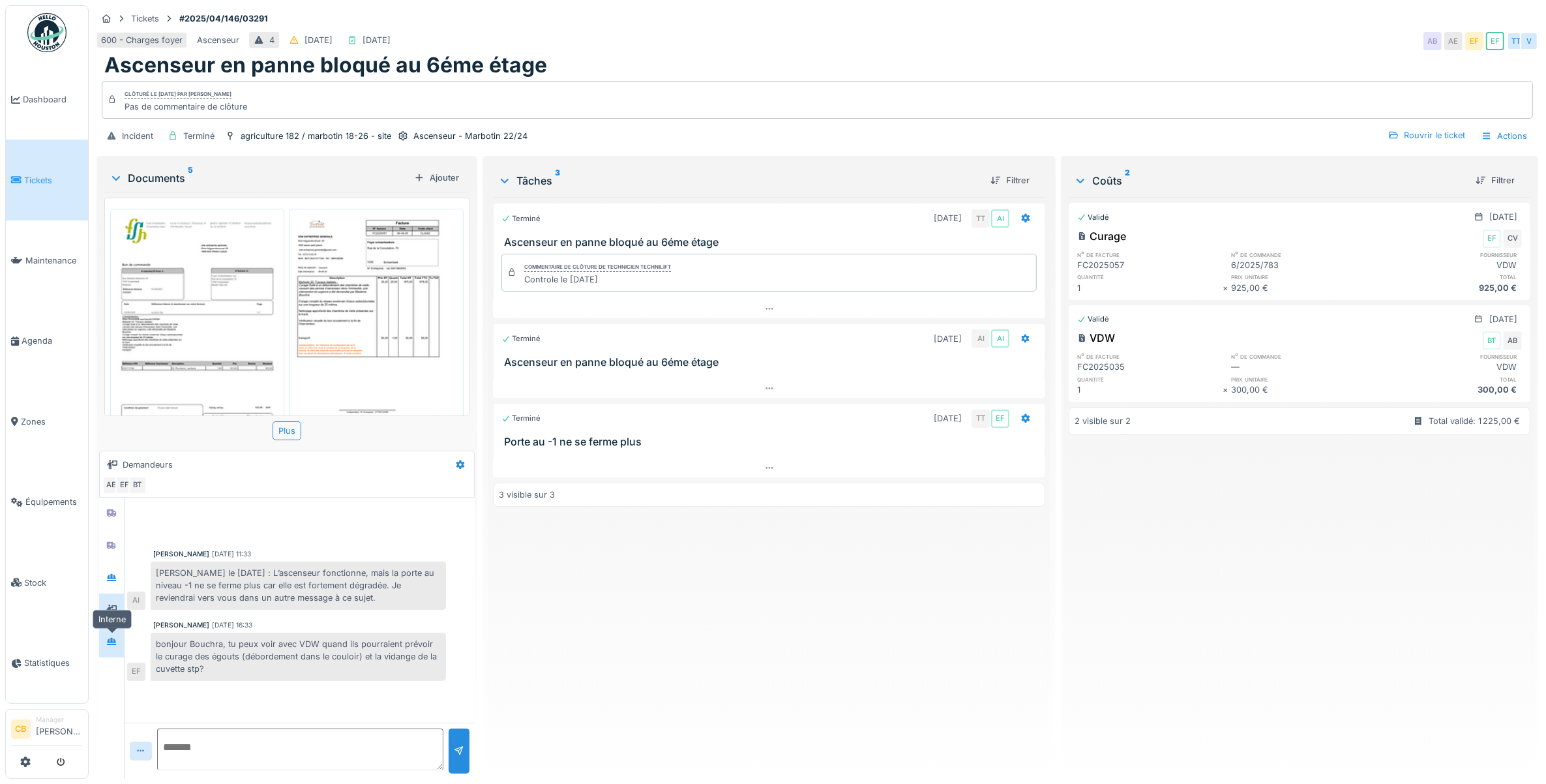
click at [111, 634] on div at bounding box center [111, 641] width 20 height 22
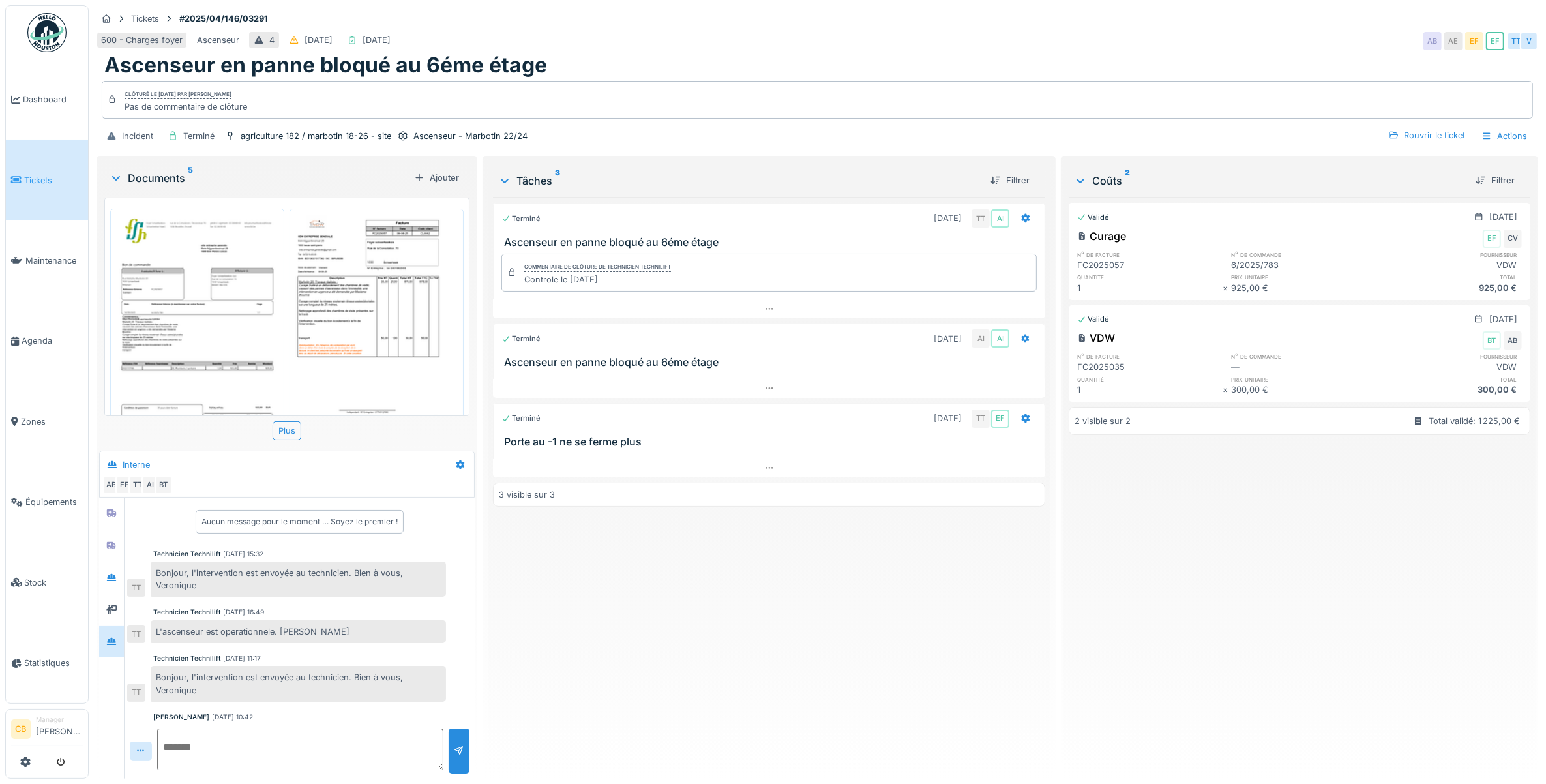
click at [194, 300] on img at bounding box center [197, 330] width 168 height 237
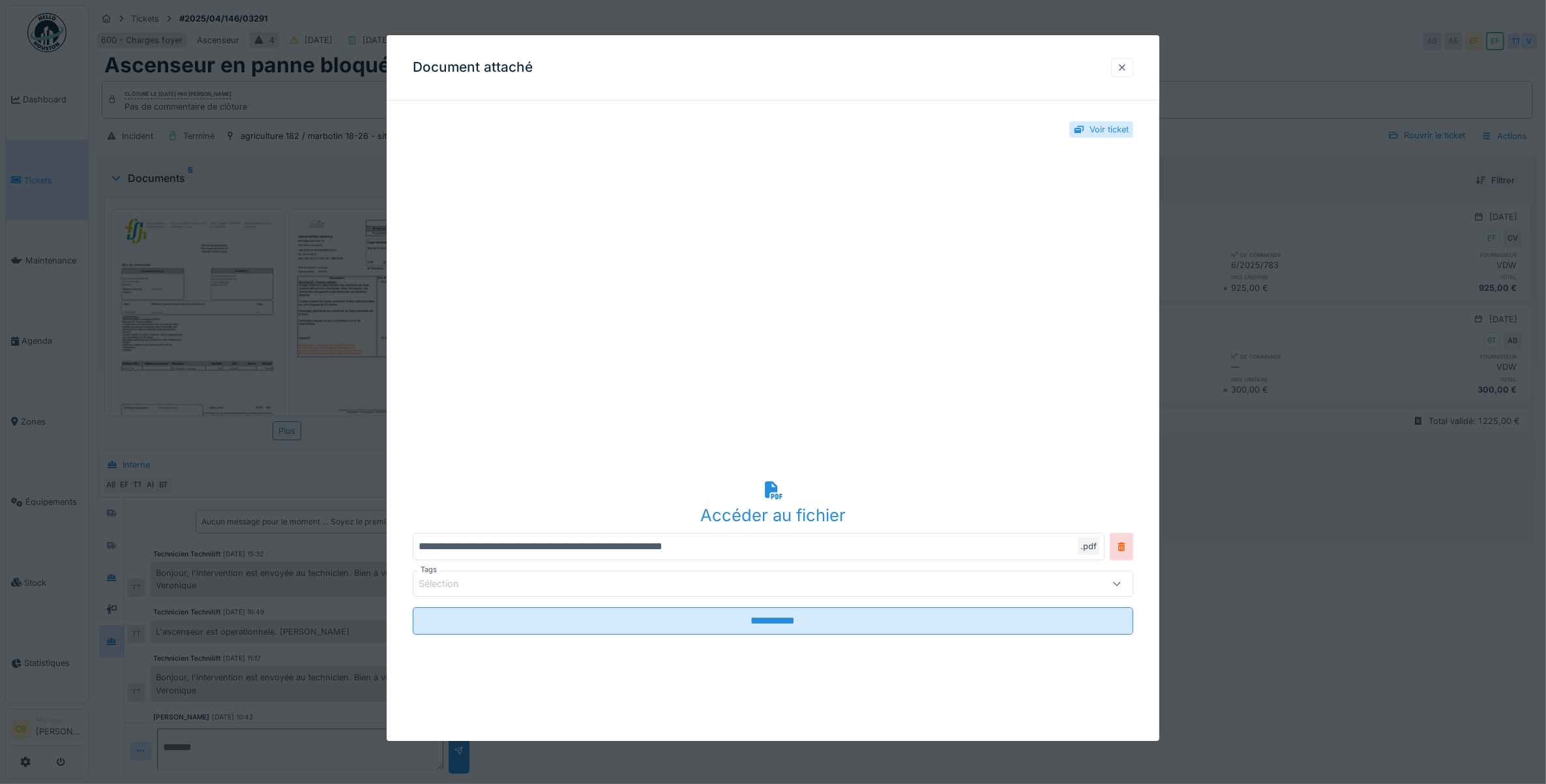
click at [1126, 69] on div at bounding box center [1122, 67] width 10 height 12
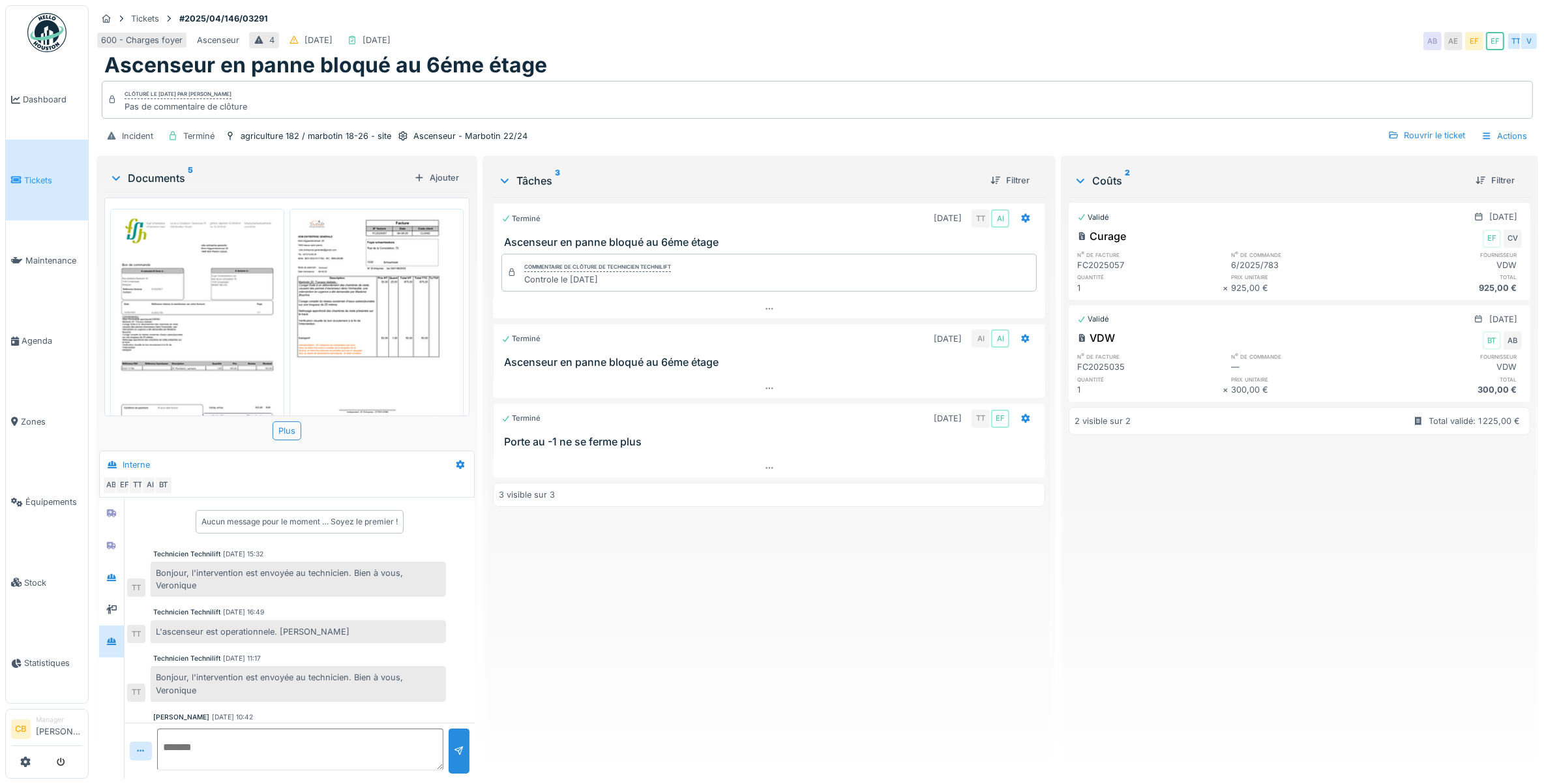
click at [358, 322] on img at bounding box center [376, 320] width 168 height 217
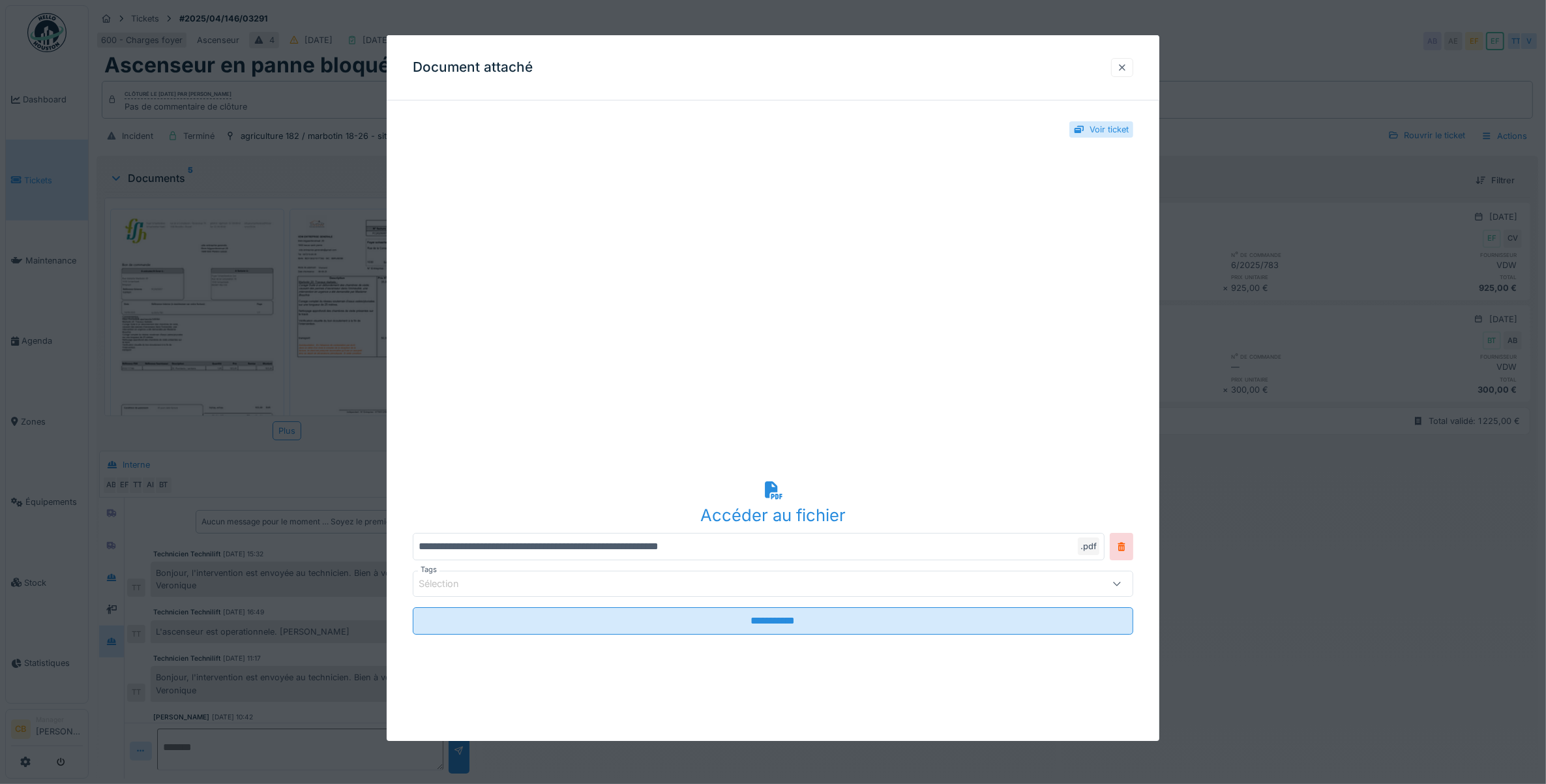
click at [1123, 71] on div at bounding box center [1122, 67] width 10 height 12
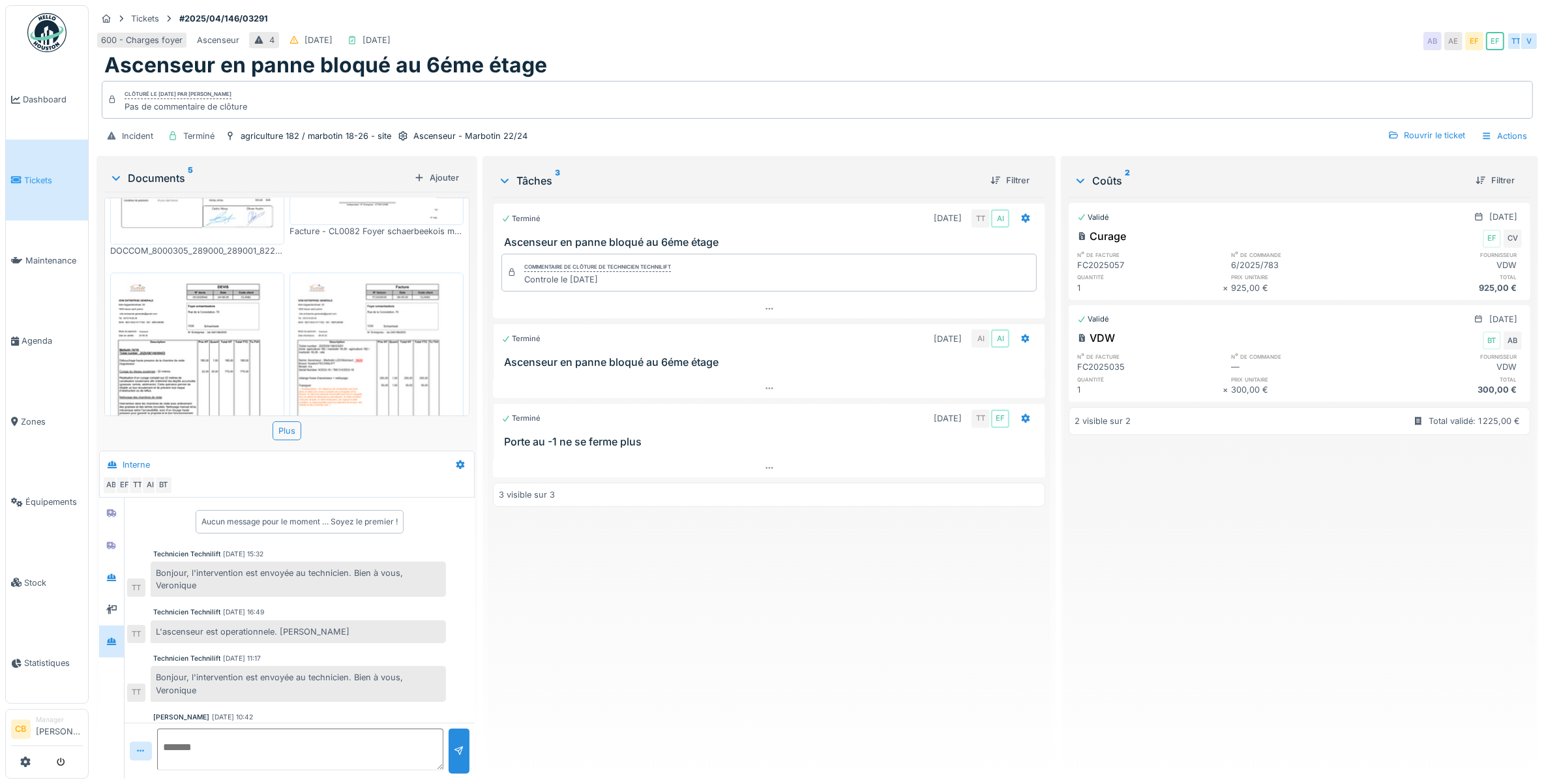
scroll to position [244, 0]
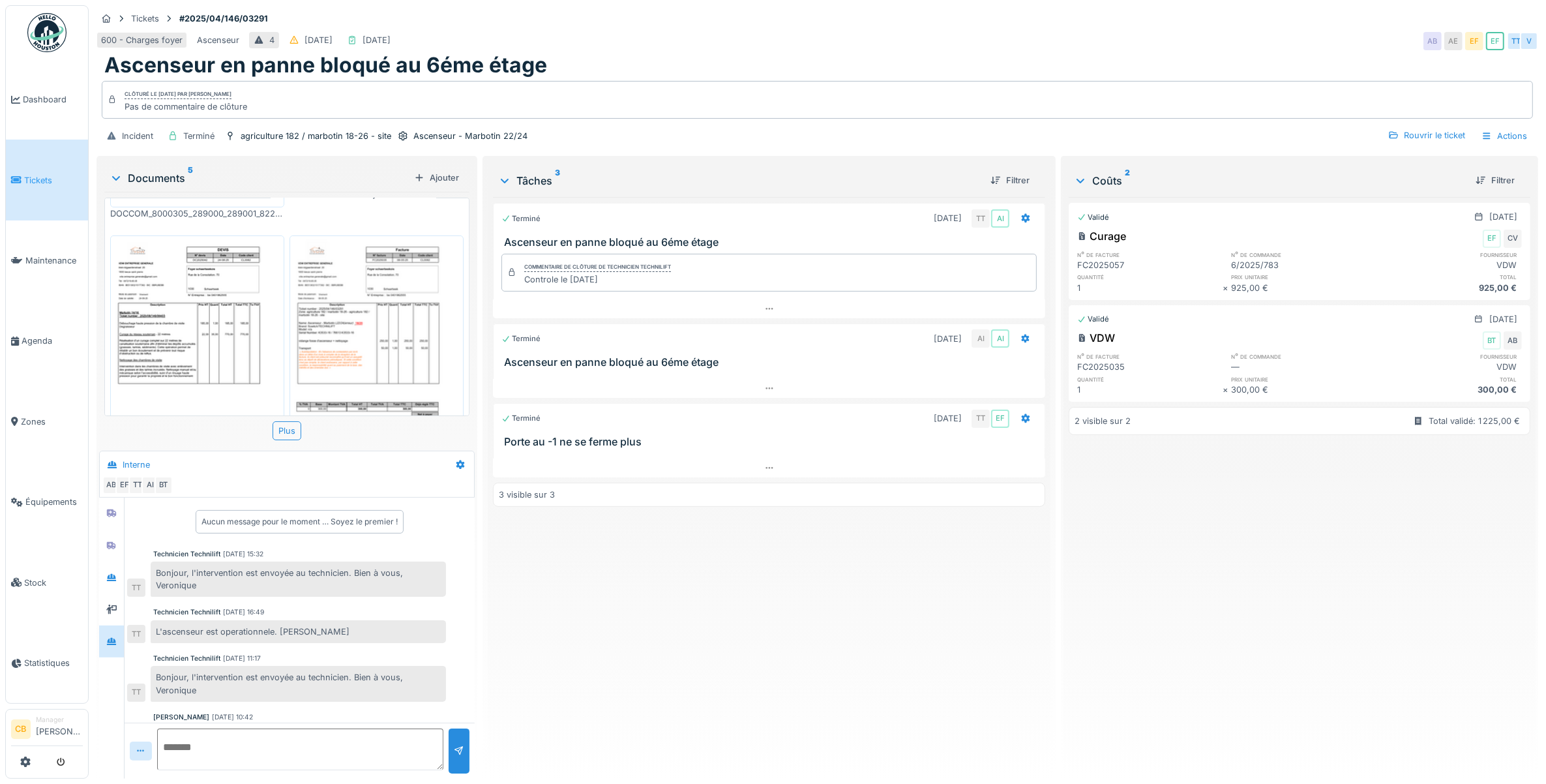
click at [371, 322] on img at bounding box center [376, 348] width 168 height 217
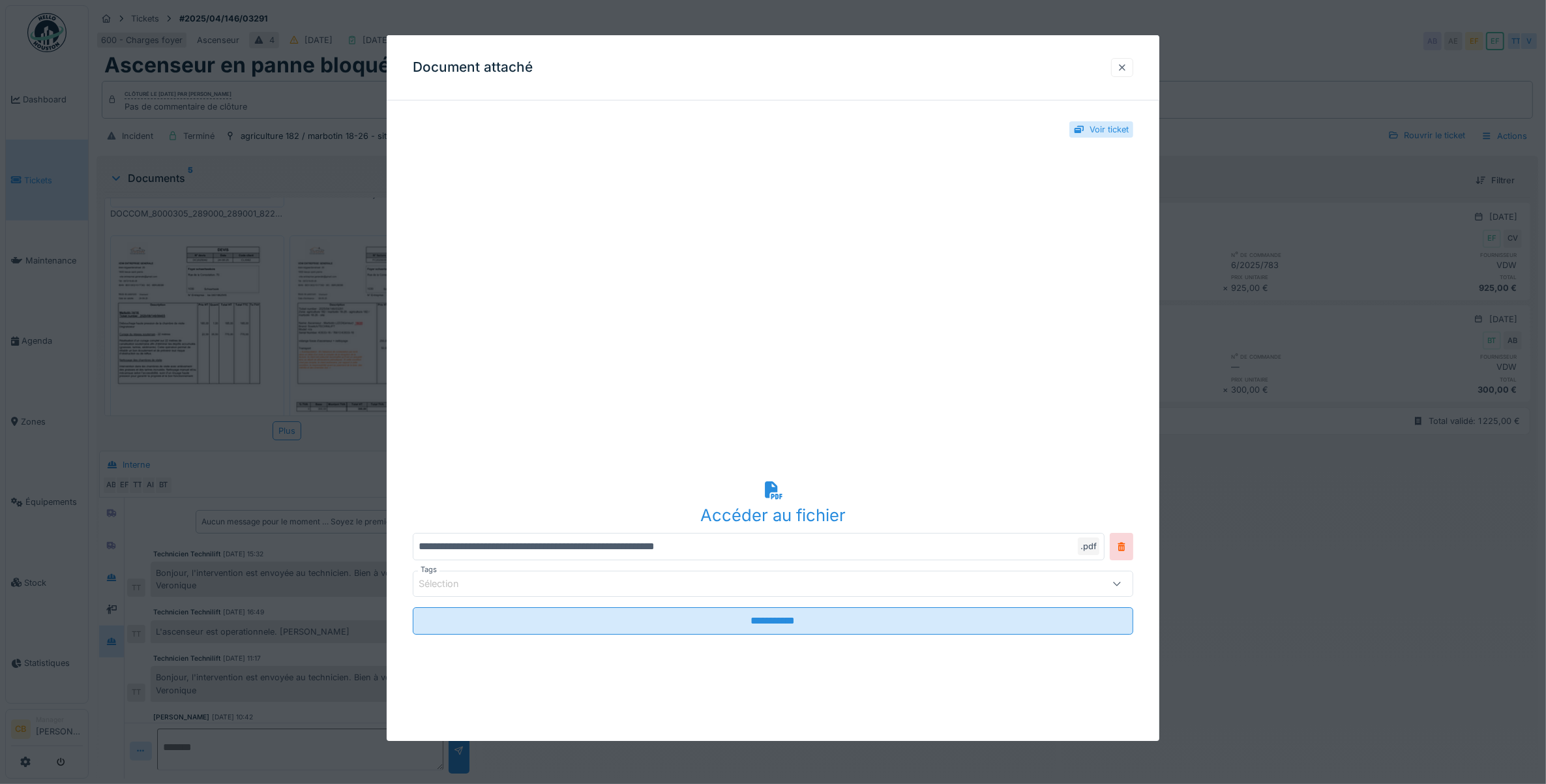
click at [1126, 67] on div at bounding box center [1122, 67] width 10 height 12
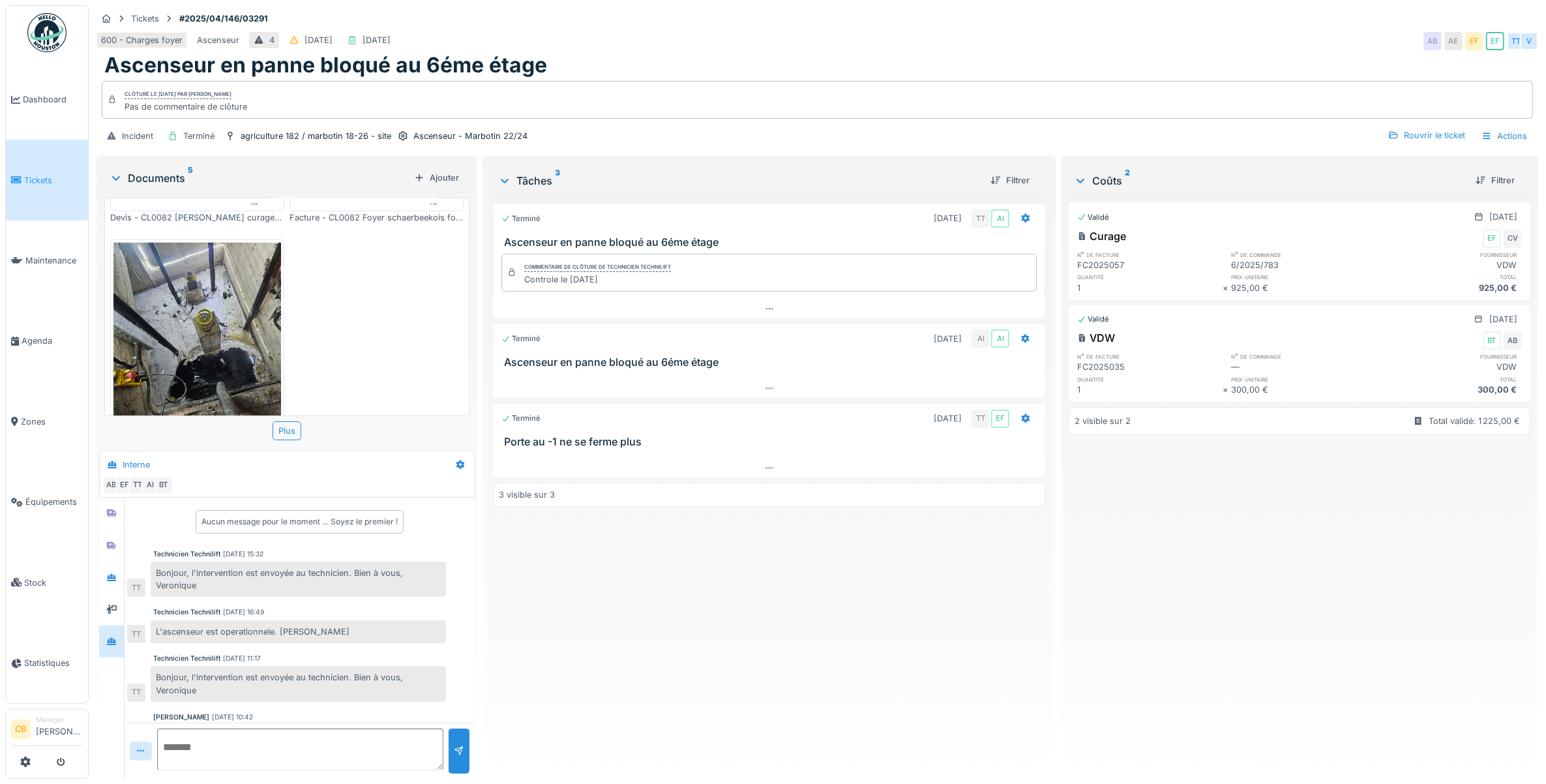
scroll to position [538, 0]
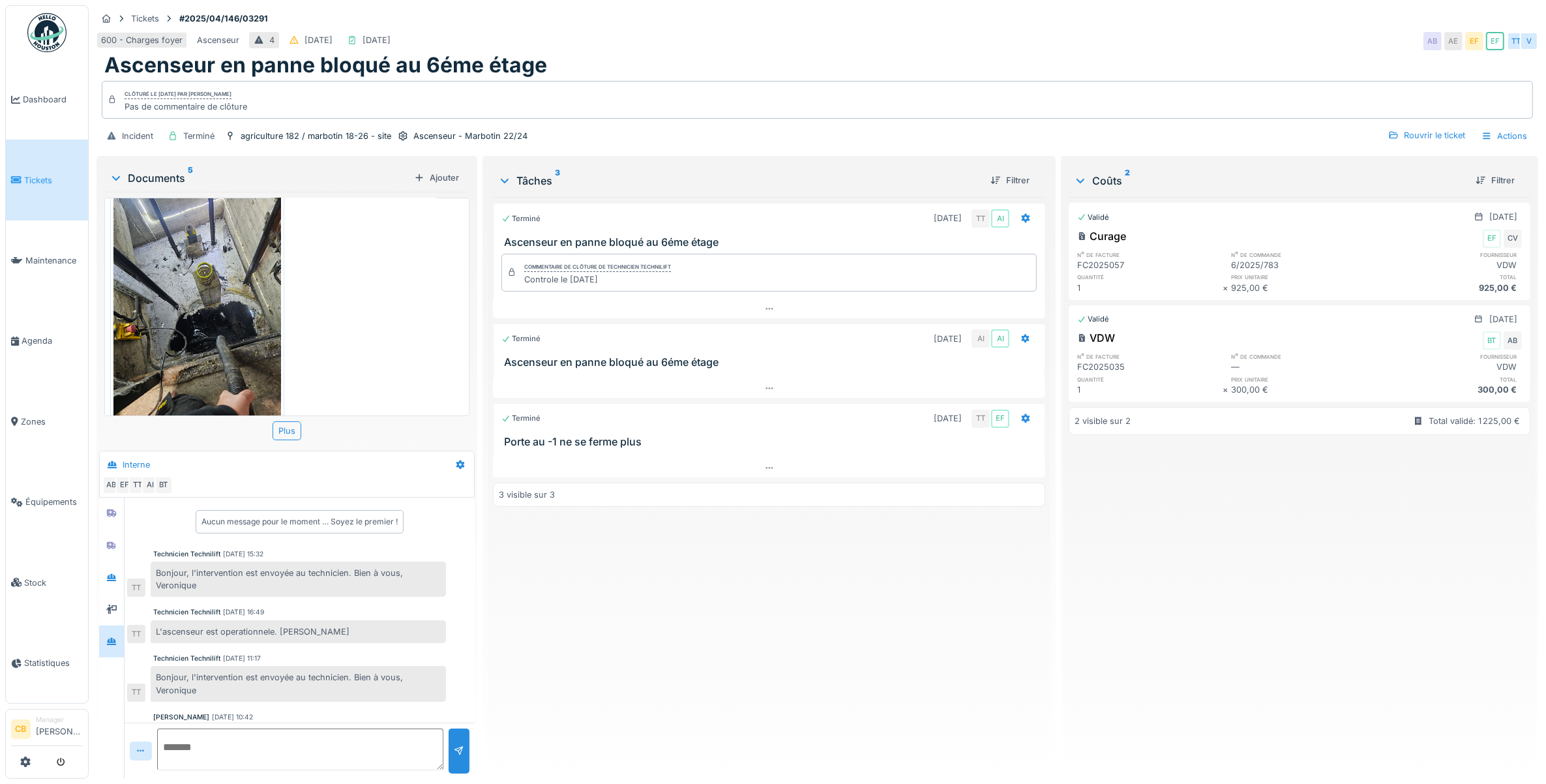
click at [180, 307] on img at bounding box center [197, 307] width 168 height 223
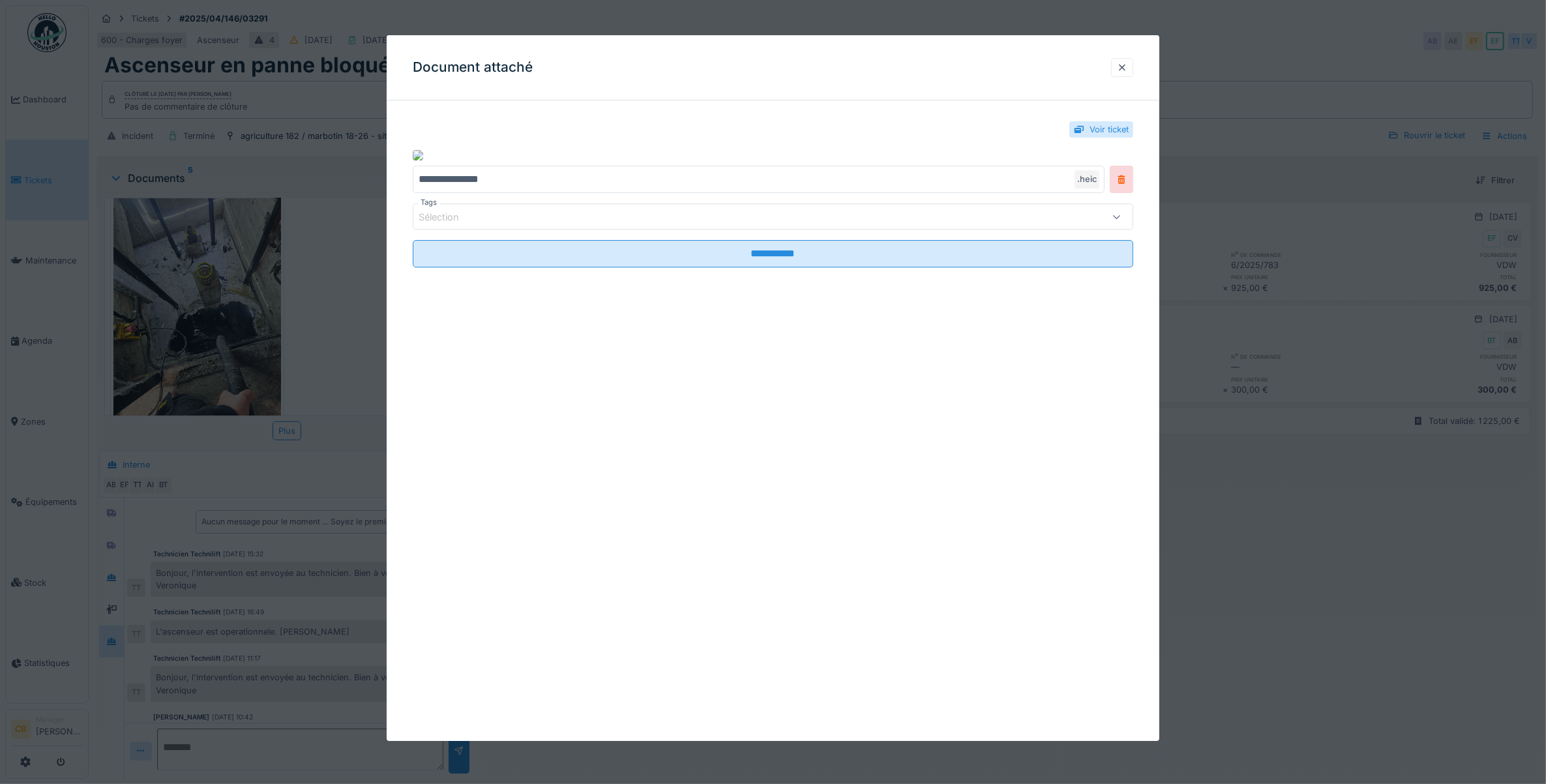
click at [180, 307] on div at bounding box center [773, 392] width 1546 height 784
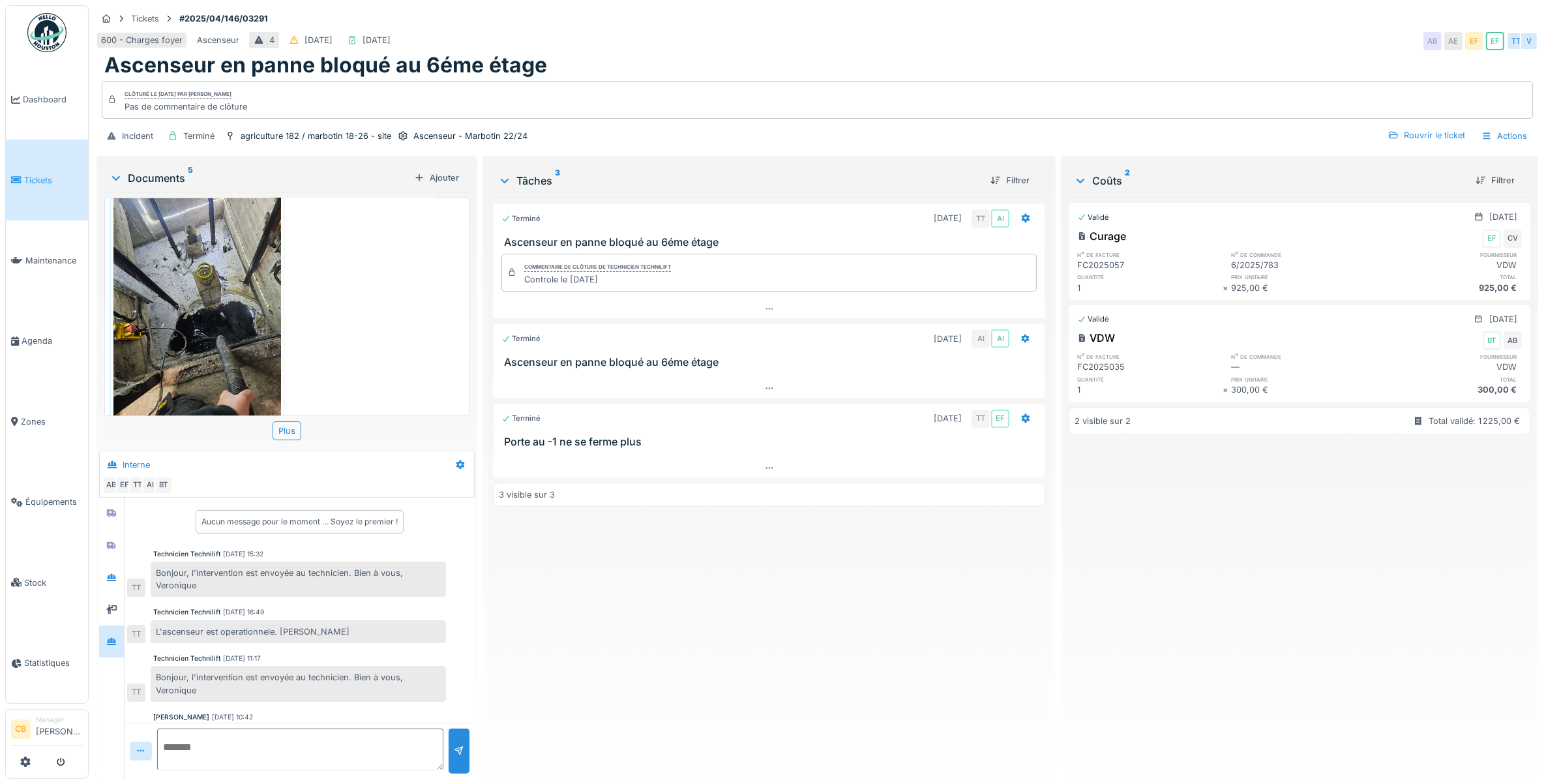
click at [180, 307] on img at bounding box center [197, 307] width 168 height 223
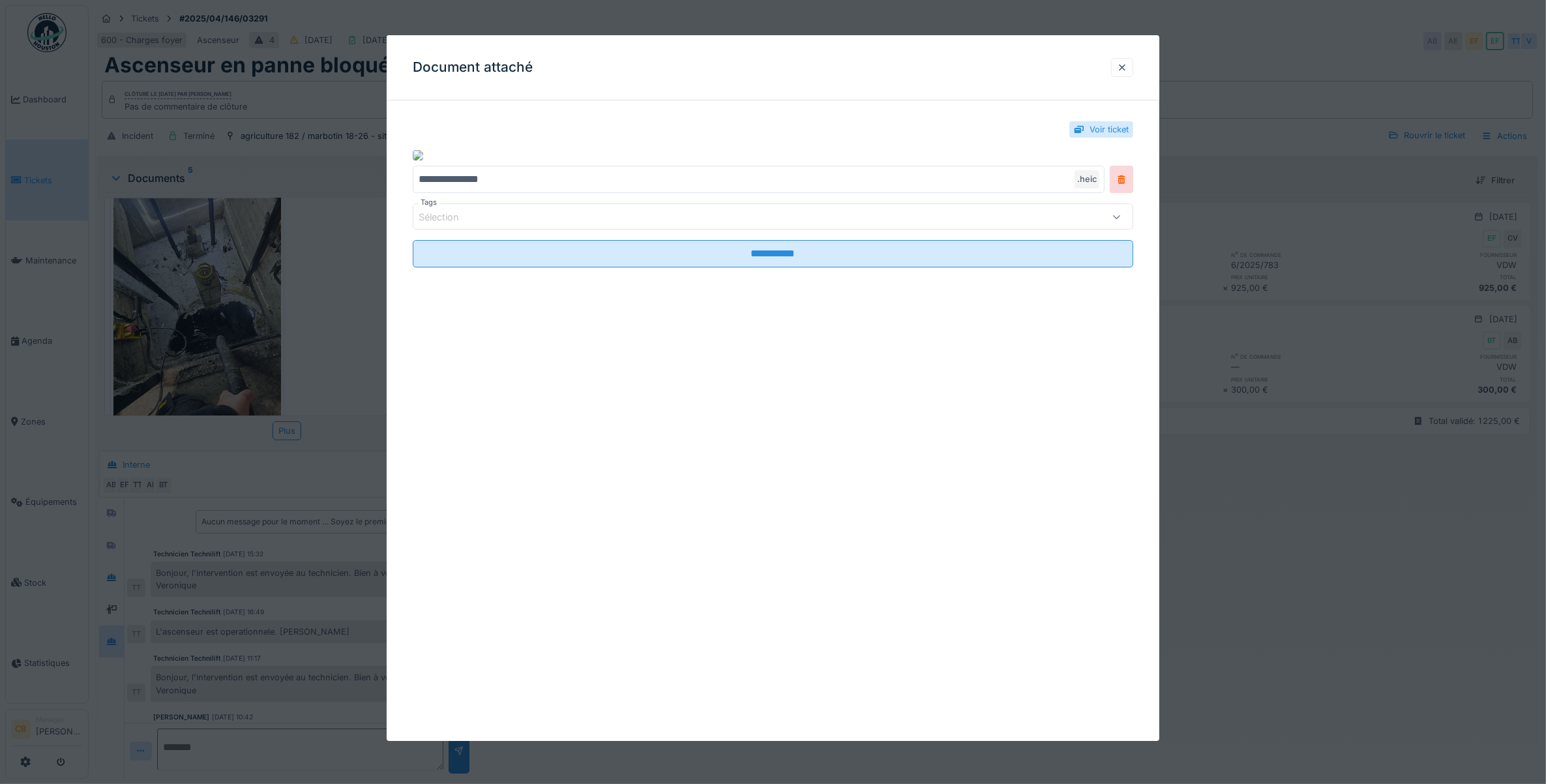
click at [180, 307] on div at bounding box center [773, 392] width 1546 height 784
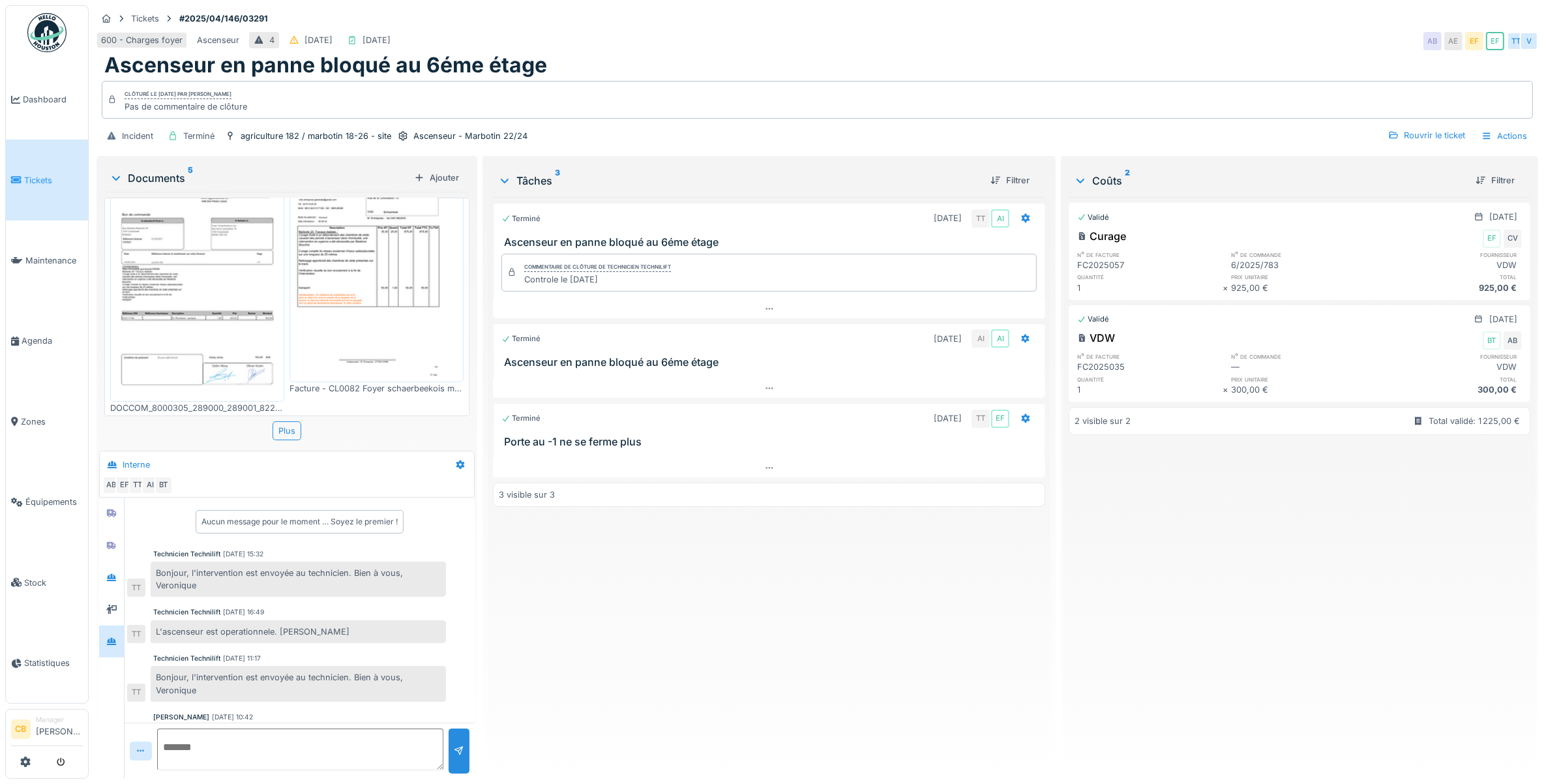
scroll to position [50, 0]
click at [212, 298] on img at bounding box center [197, 280] width 168 height 237
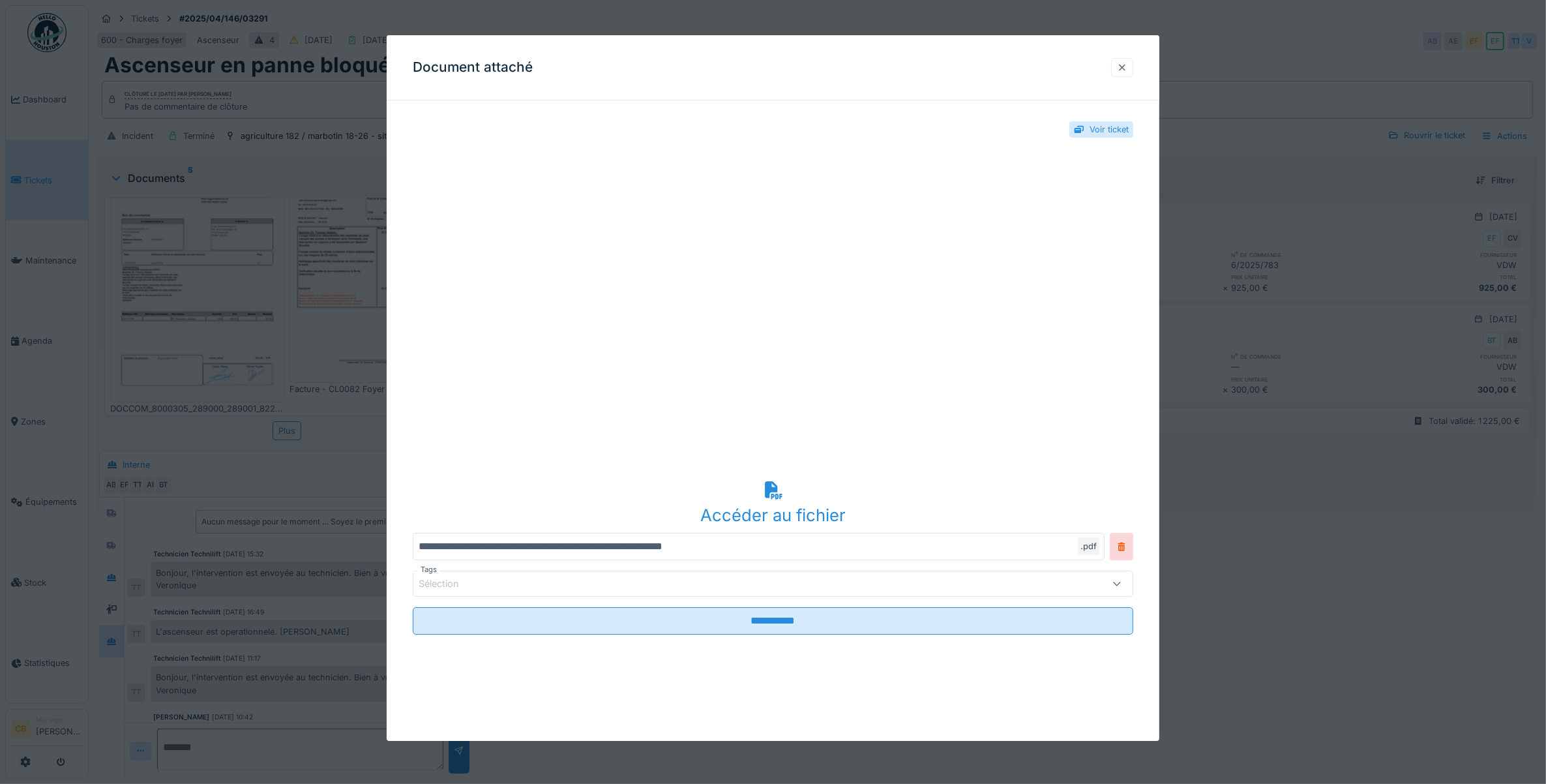
click at [1128, 64] on div at bounding box center [1122, 67] width 10 height 12
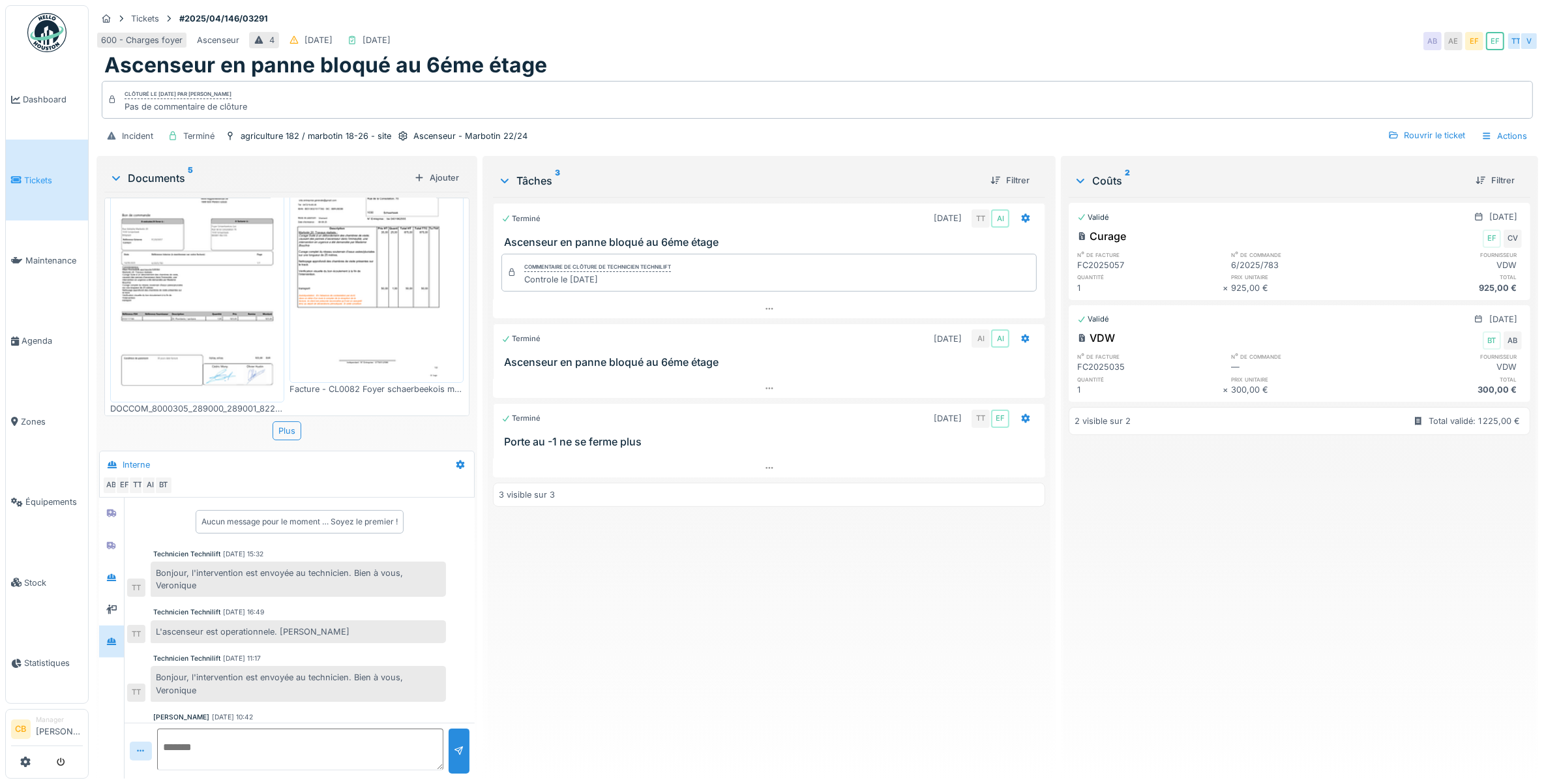
scroll to position [0, 0]
